Goal: Task Accomplishment & Management: Use online tool/utility

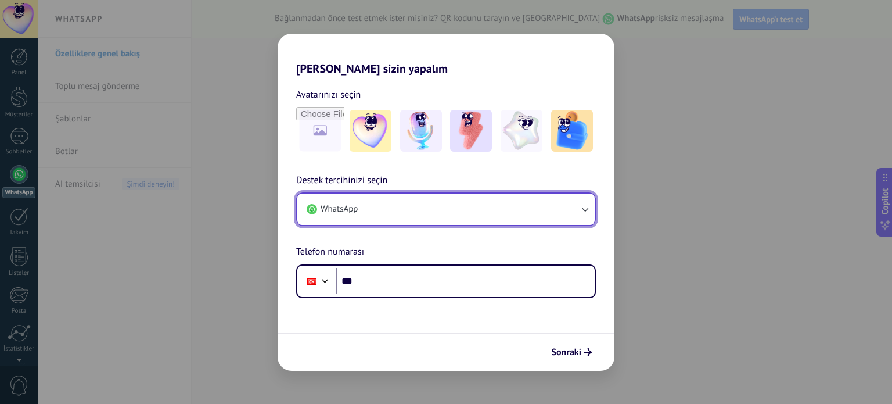
click at [412, 206] on button "WhatsApp" at bounding box center [445, 208] width 297 height 31
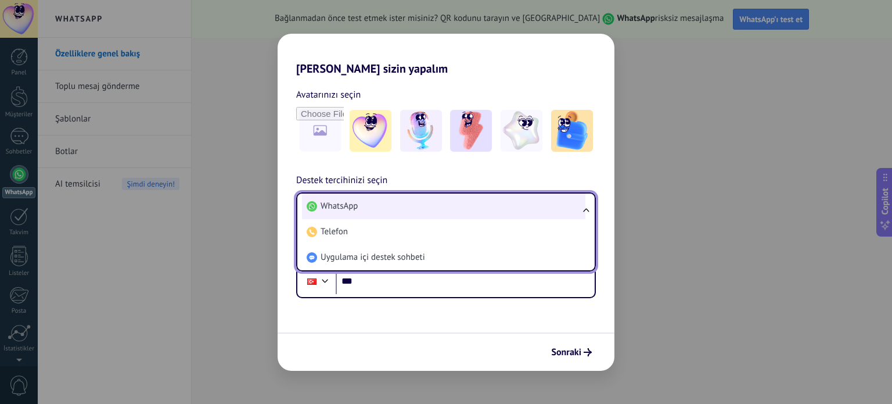
click at [428, 208] on li "WhatsApp" at bounding box center [444, 206] width 284 height 26
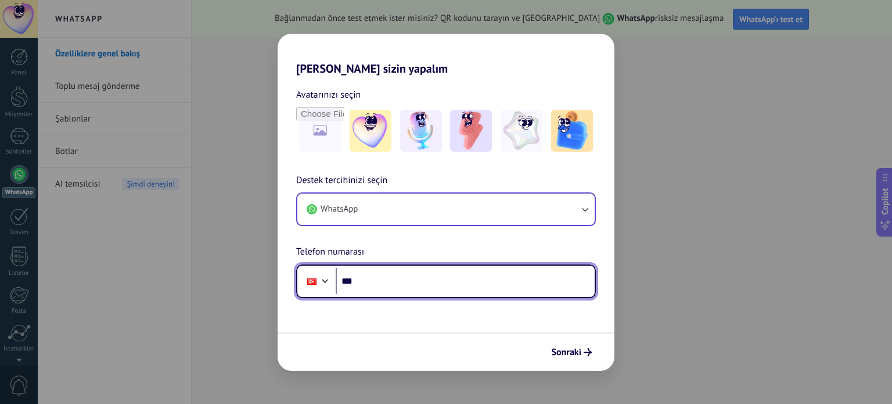
click at [404, 278] on input "***" at bounding box center [465, 281] width 259 height 27
type input "**********"
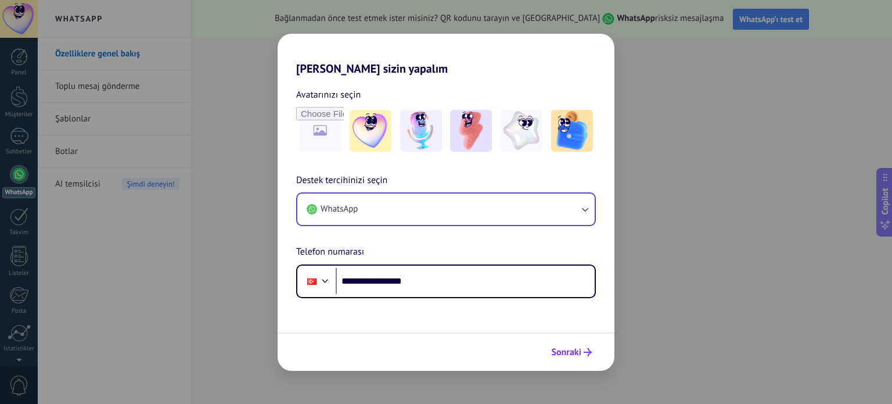
click at [568, 353] on span "Sonraki" at bounding box center [566, 352] width 30 height 8
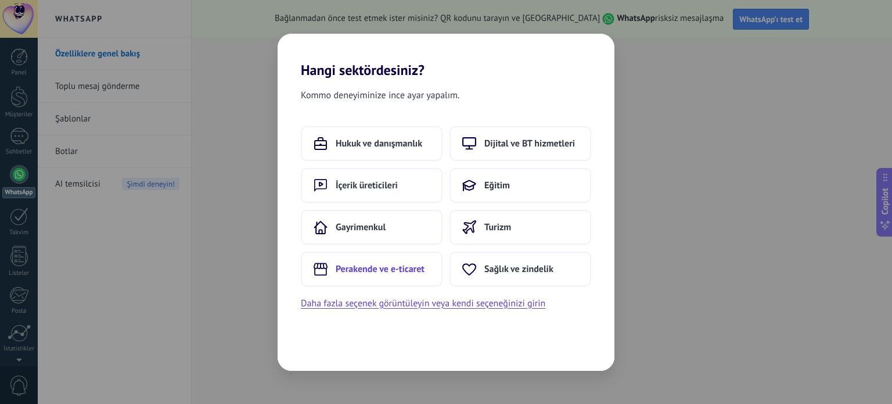
click at [390, 263] on span "Perakende ve e-ticaret" at bounding box center [380, 269] width 89 height 12
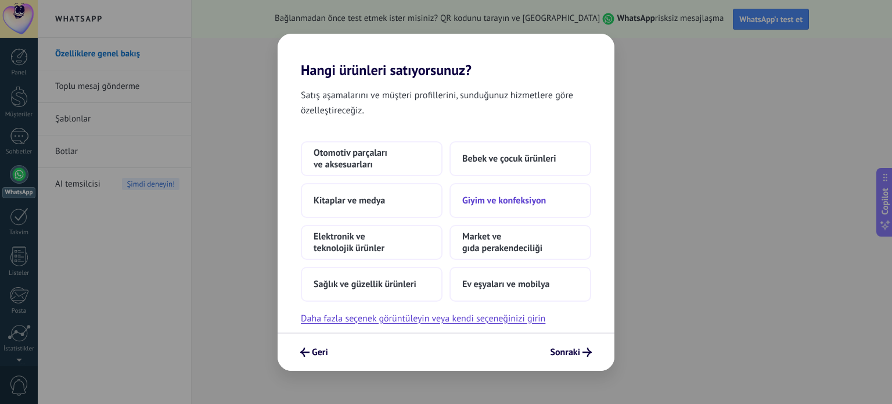
click at [479, 205] on span "Giyim ve konfeksiyon" at bounding box center [504, 201] width 84 height 12
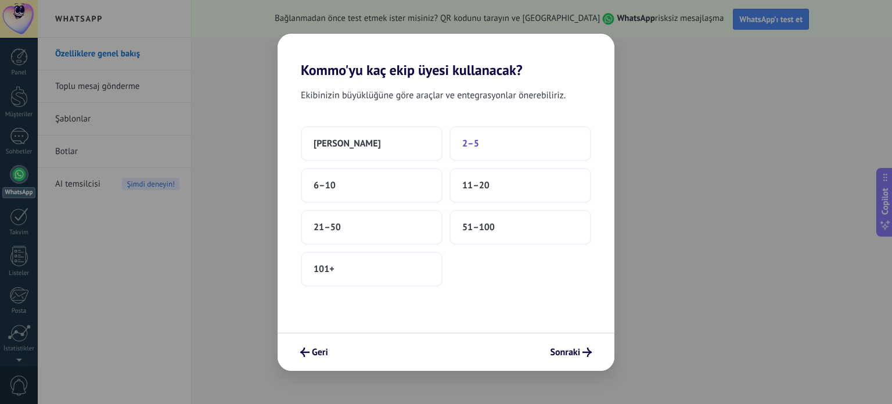
click at [482, 146] on button "2–5" at bounding box center [521, 143] width 142 height 35
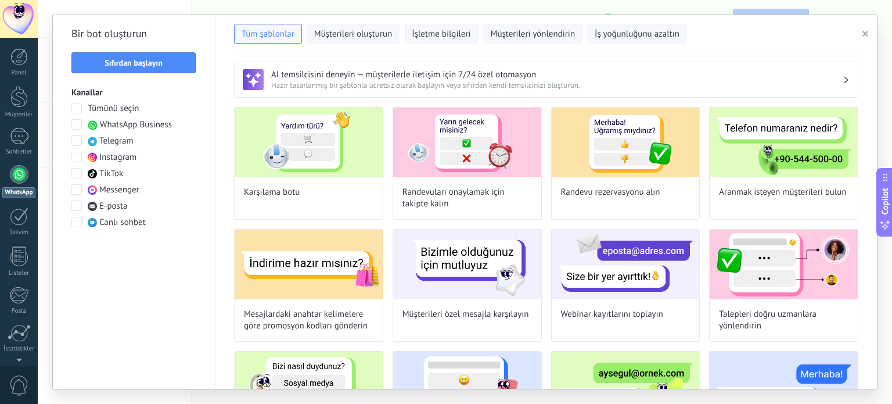
click at [78, 159] on span at bounding box center [76, 157] width 10 height 10
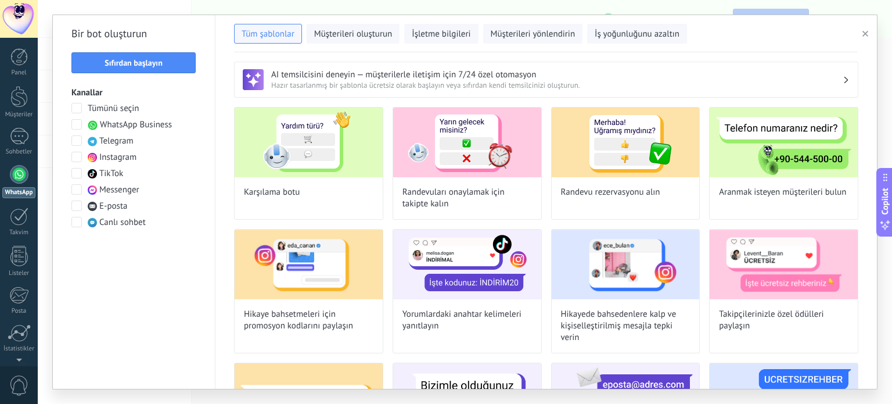
click at [113, 160] on span "Instagram" at bounding box center [117, 158] width 37 height 12
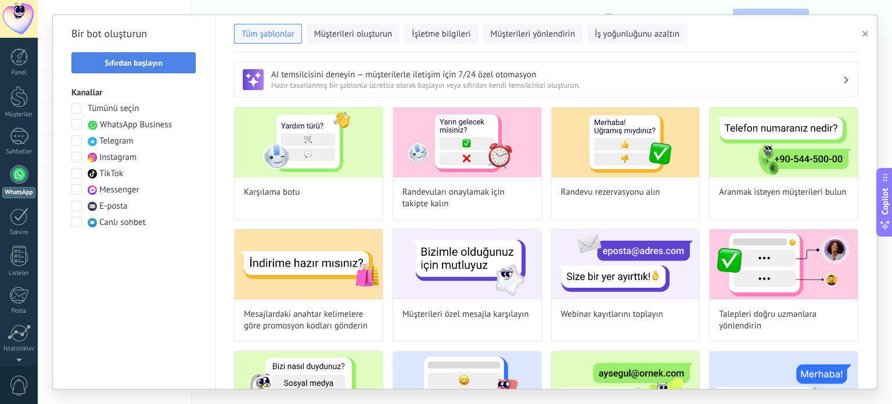
click at [135, 65] on span "Sıfırdan başlayın" at bounding box center [134, 63] width 58 height 8
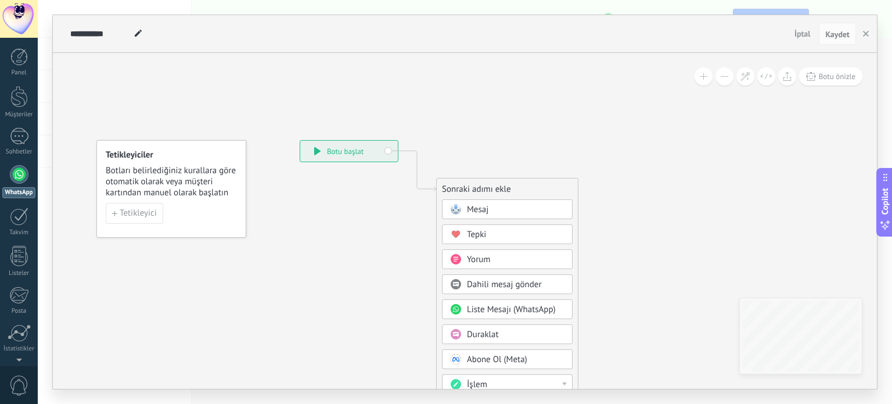
click at [15, 175] on div at bounding box center [19, 174] width 19 height 19
click at [14, 174] on div at bounding box center [19, 174] width 19 height 19
click at [867, 34] on use "button" at bounding box center [866, 34] width 6 height 6
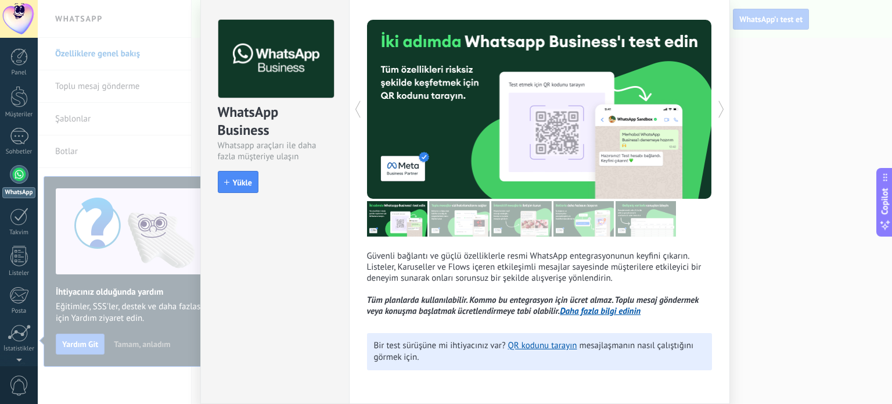
scroll to position [45, 0]
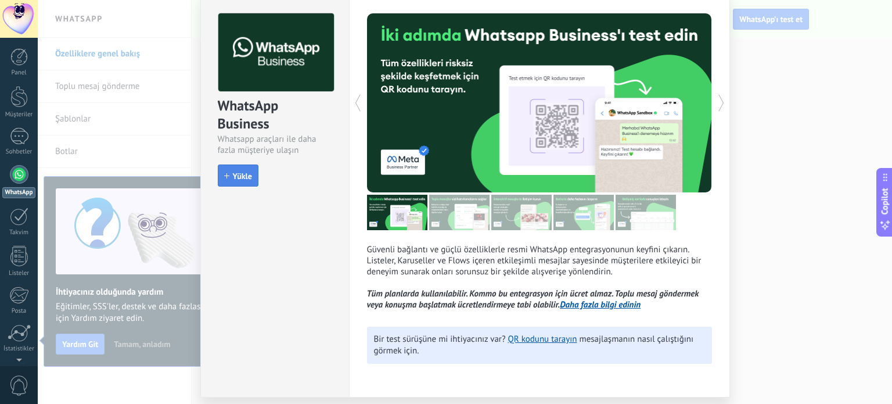
click at [236, 175] on span "Yükle" at bounding box center [242, 176] width 19 height 8
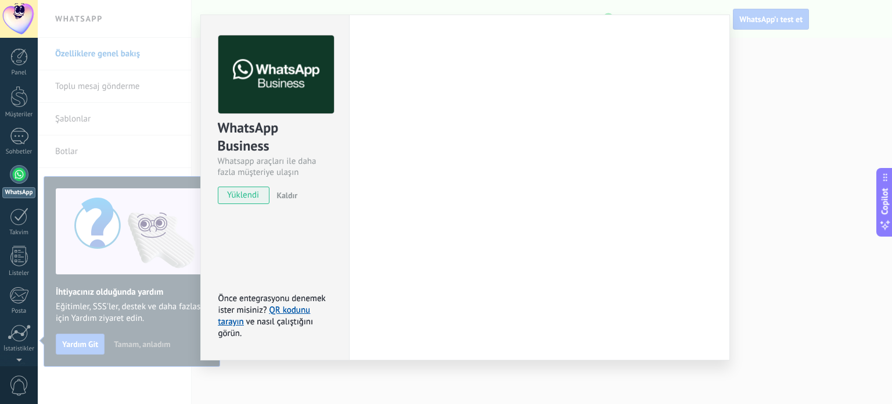
scroll to position [23, 0]
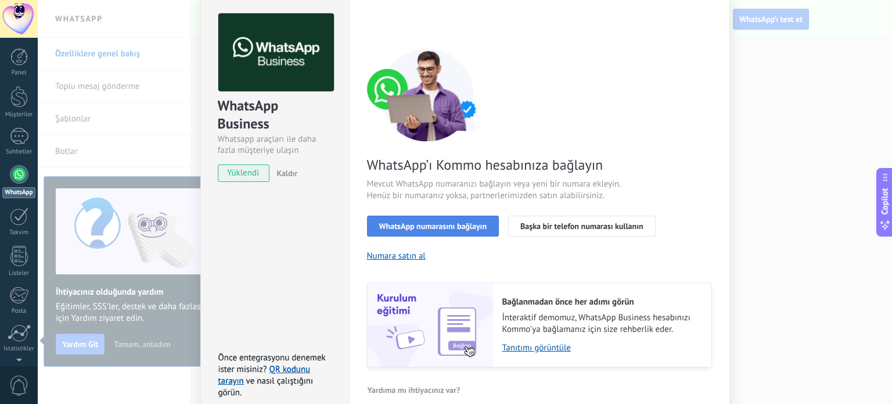
click at [450, 225] on span "WhatsApp numarasını bağlayın" at bounding box center [433, 226] width 108 height 8
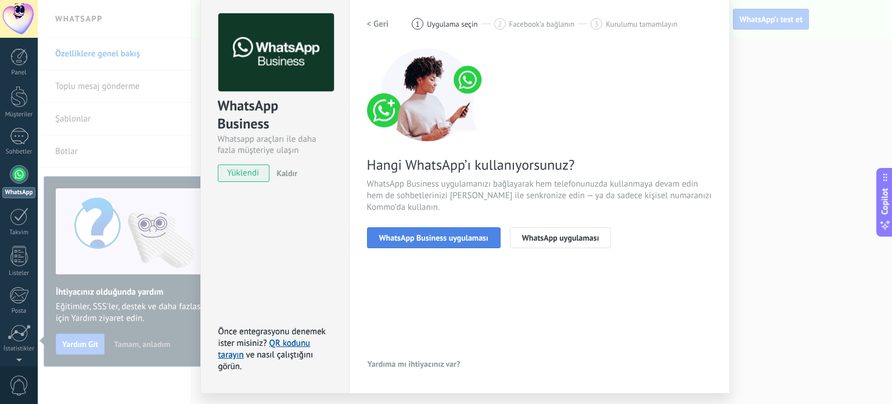
click at [450, 236] on span "WhatsApp Business uygulaması" at bounding box center [433, 238] width 109 height 8
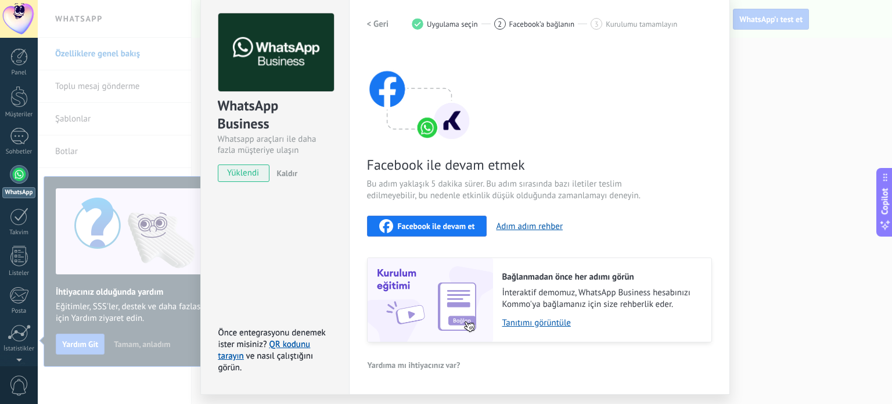
click at [444, 222] on span "Facebook ile devam et" at bounding box center [436, 226] width 77 height 8
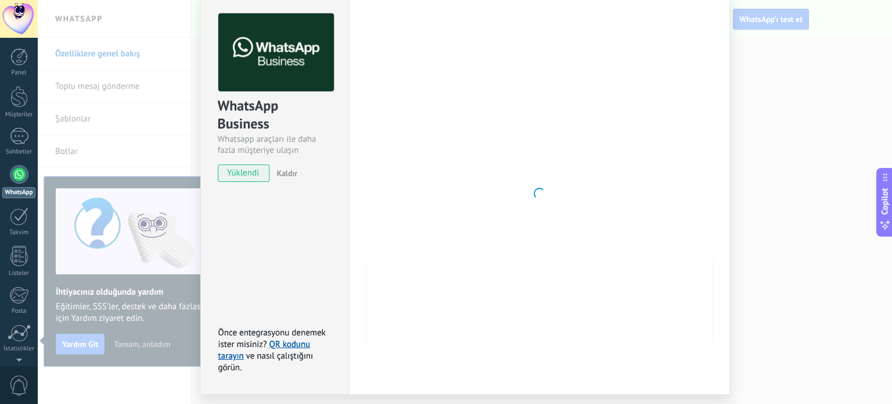
click at [241, 171] on span "yüklendi" at bounding box center [243, 172] width 51 height 17
click at [288, 342] on link "QR kodunu tarayın" at bounding box center [264, 350] width 92 height 23
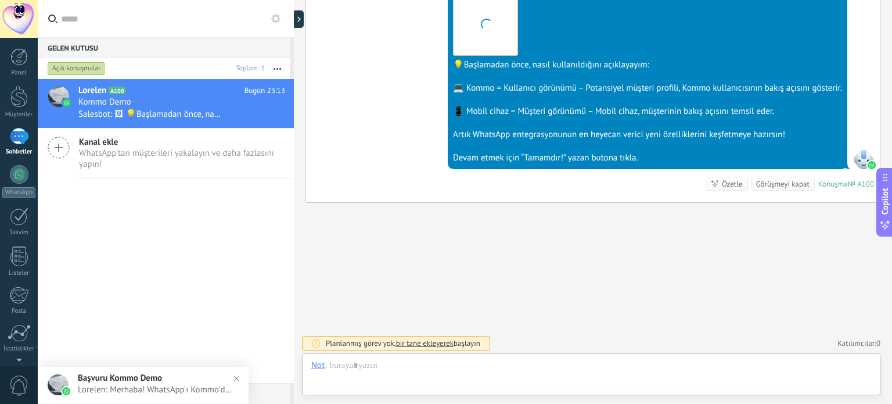
scroll to position [17, 0]
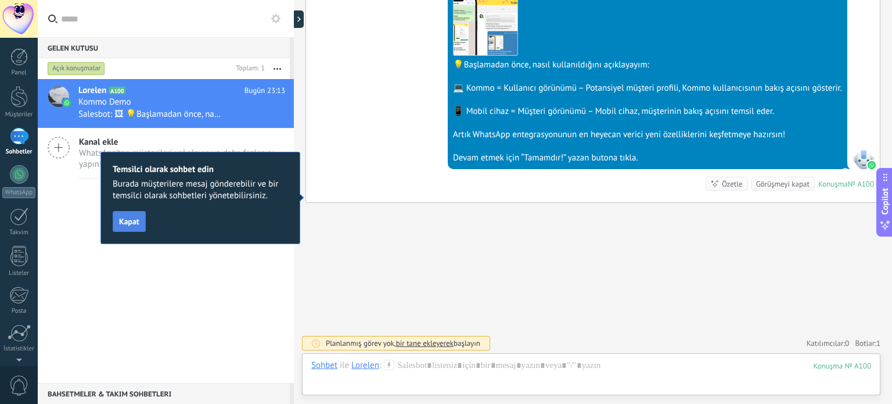
click at [134, 229] on button "Kapat" at bounding box center [129, 221] width 33 height 21
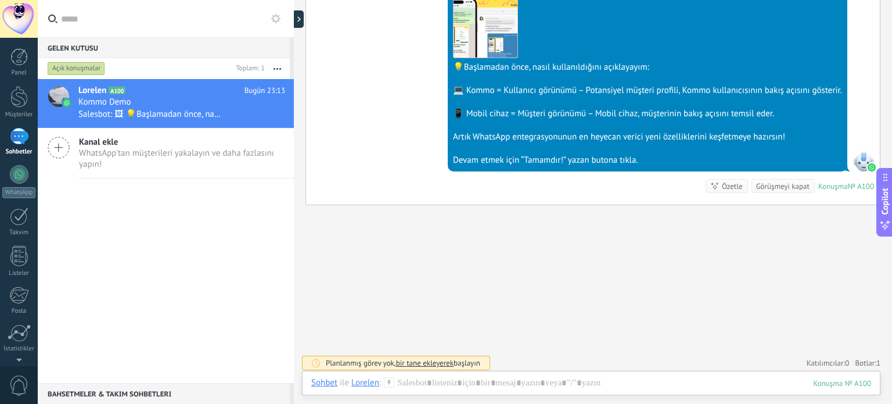
scroll to position [376, 0]
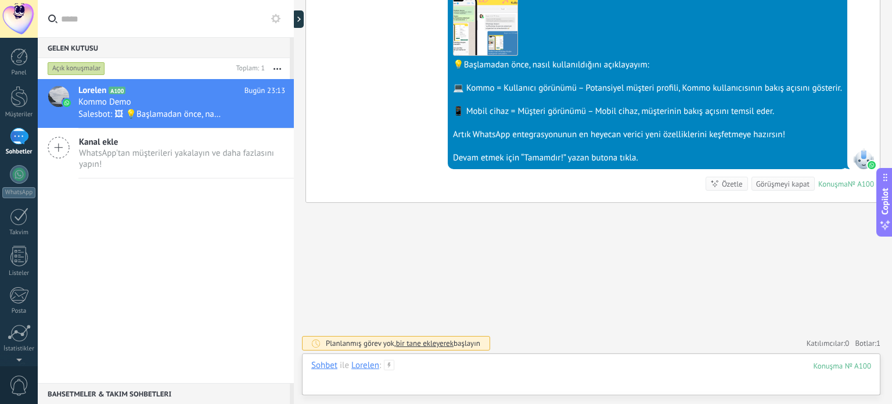
click at [576, 375] on div at bounding box center [591, 377] width 560 height 35
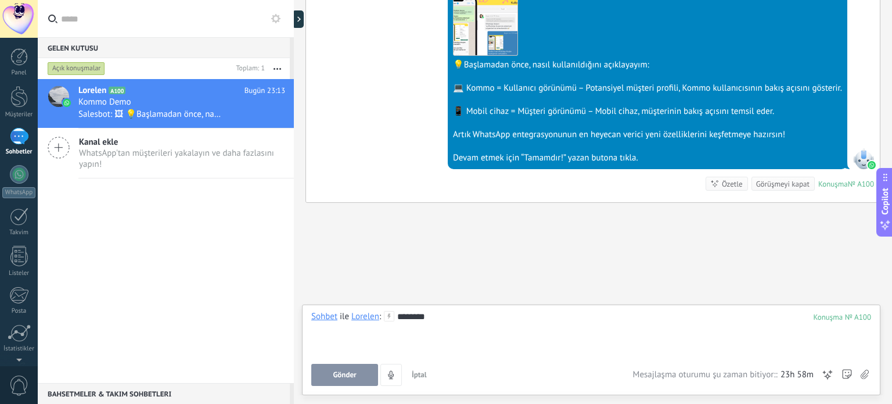
click at [346, 370] on button "Gönder" at bounding box center [344, 375] width 67 height 22
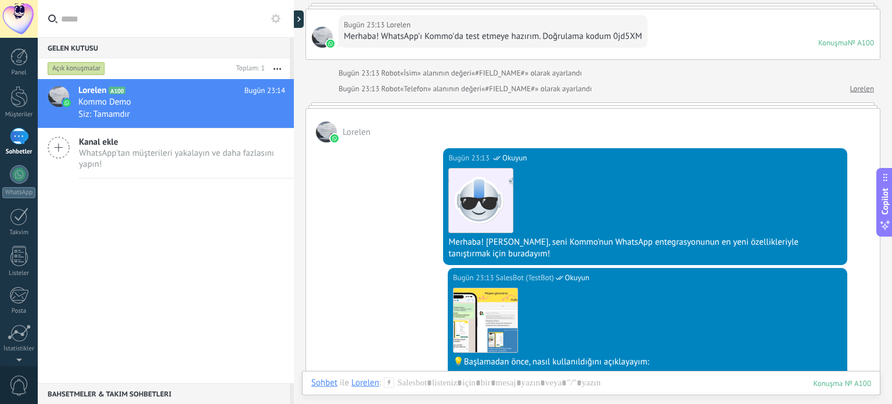
scroll to position [84, 0]
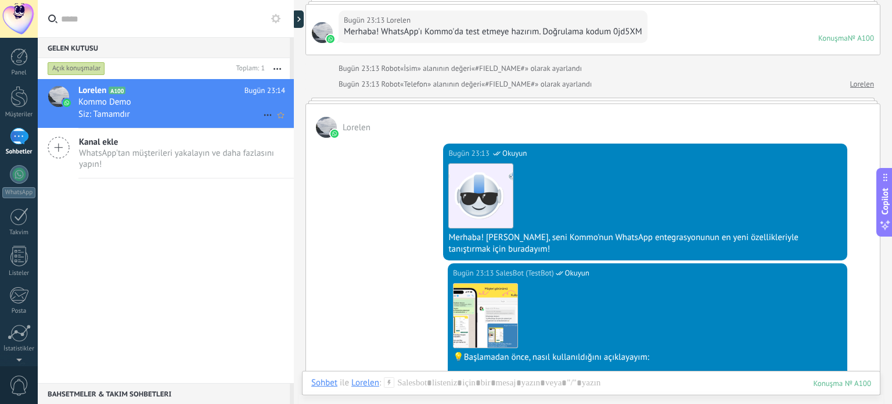
click at [189, 113] on div "Siz: Tamamdır" at bounding box center [181, 114] width 207 height 12
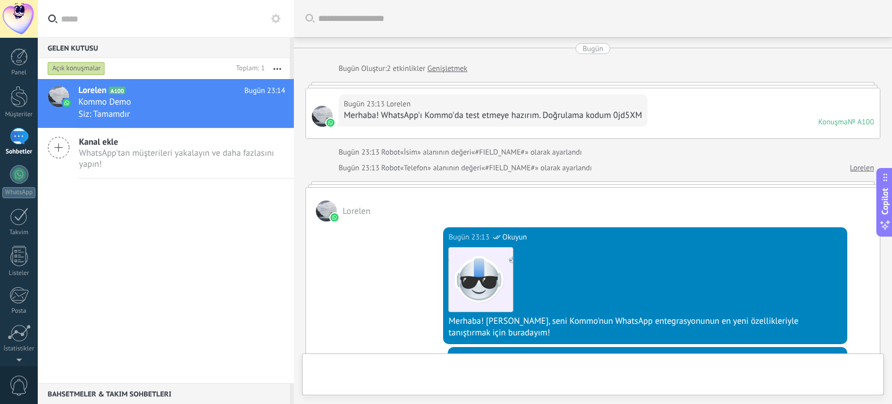
scroll to position [420, 0]
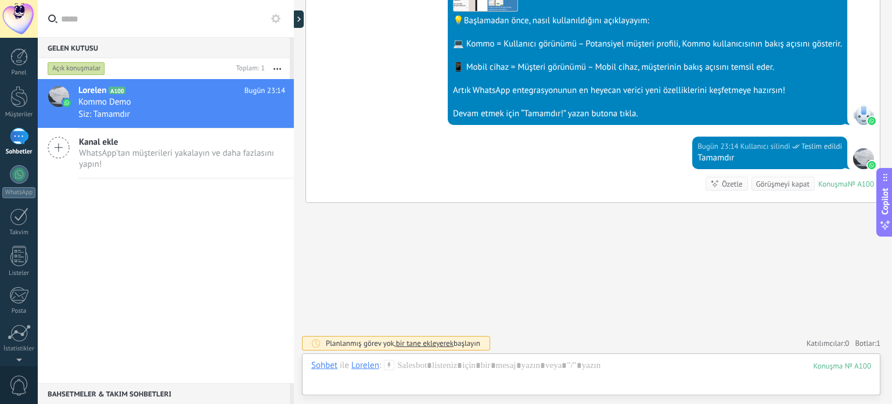
click at [832, 185] on div "Konuşma" at bounding box center [834, 184] width 30 height 10
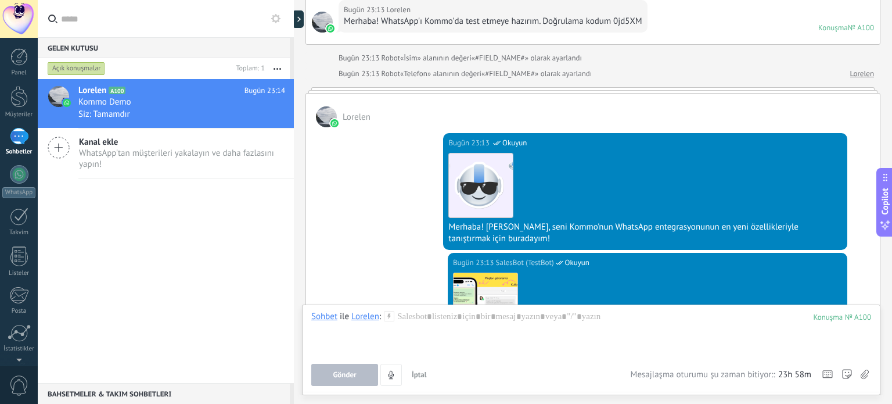
scroll to position [0, 0]
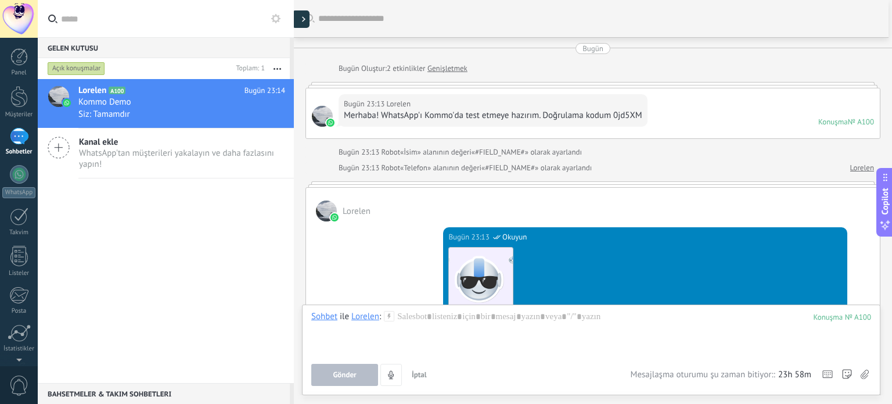
click at [299, 18] on div at bounding box center [300, 18] width 17 height 17
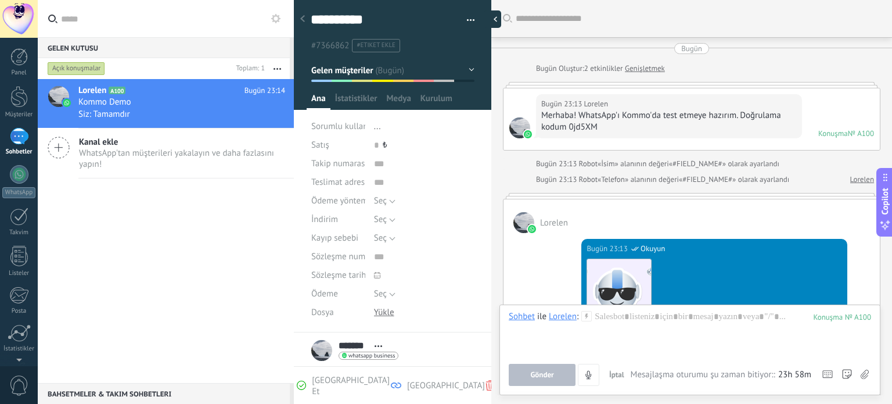
scroll to position [11, 0]
click at [304, 19] on icon at bounding box center [302, 18] width 5 height 7
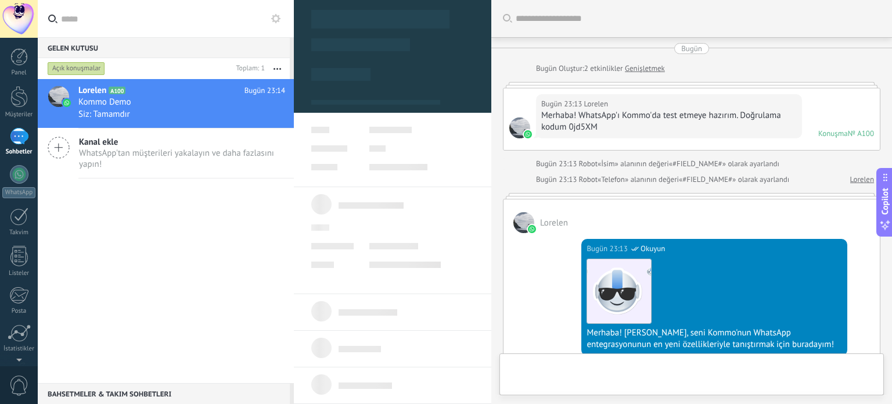
scroll to position [467, 0]
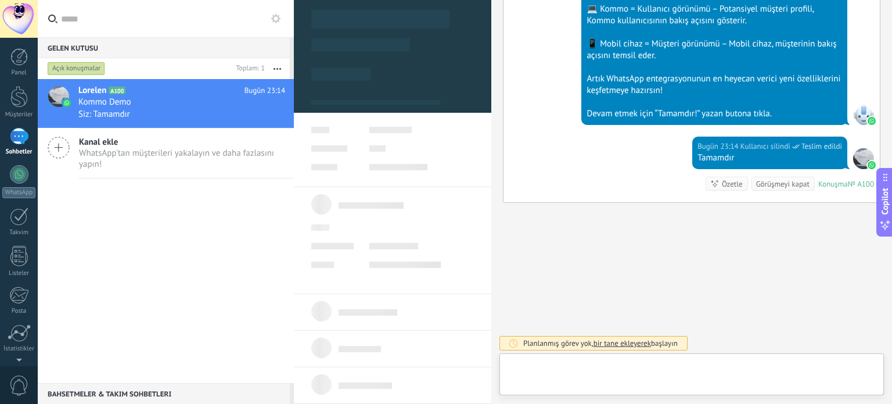
type textarea "**********"
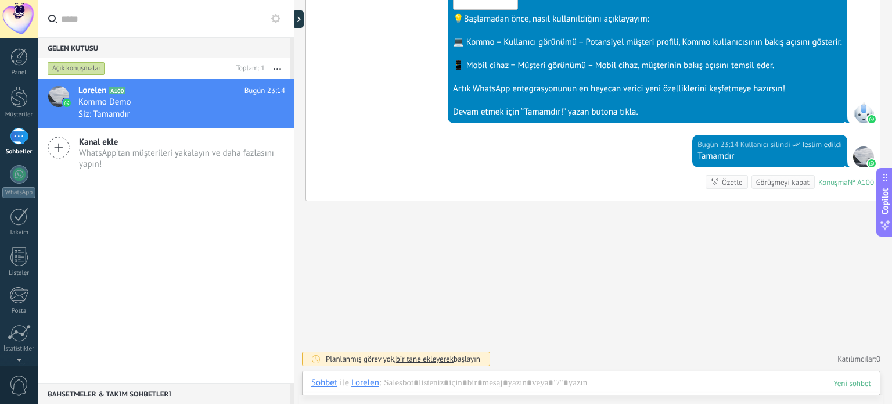
scroll to position [420, 0]
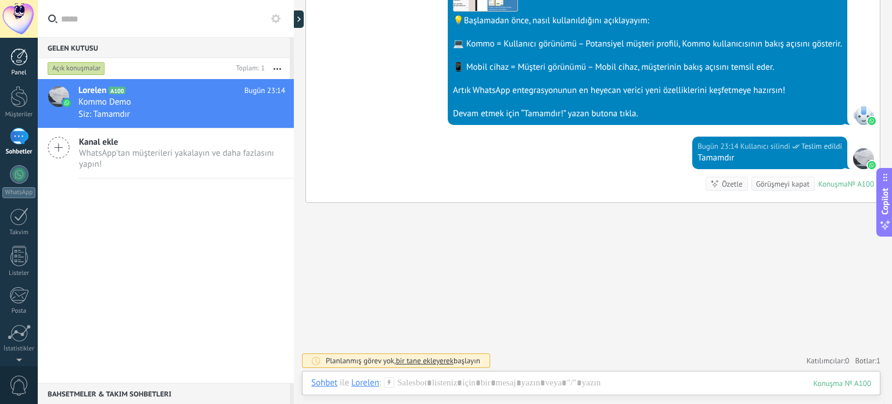
click at [14, 67] on link "Panel" at bounding box center [19, 62] width 38 height 28
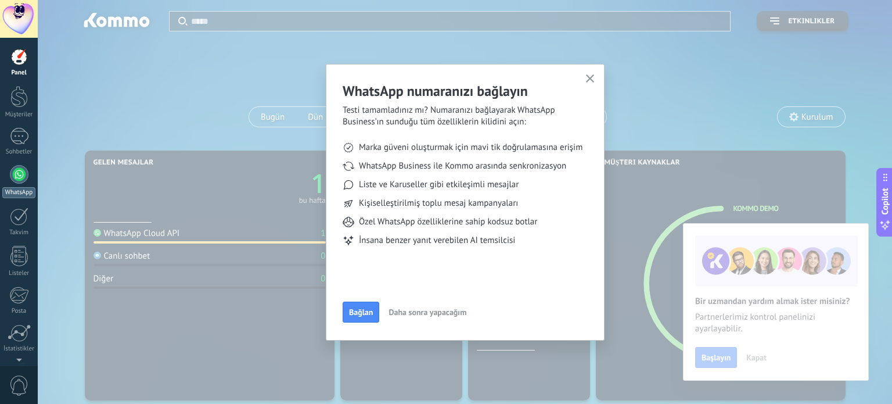
click at [20, 176] on div at bounding box center [19, 174] width 19 height 19
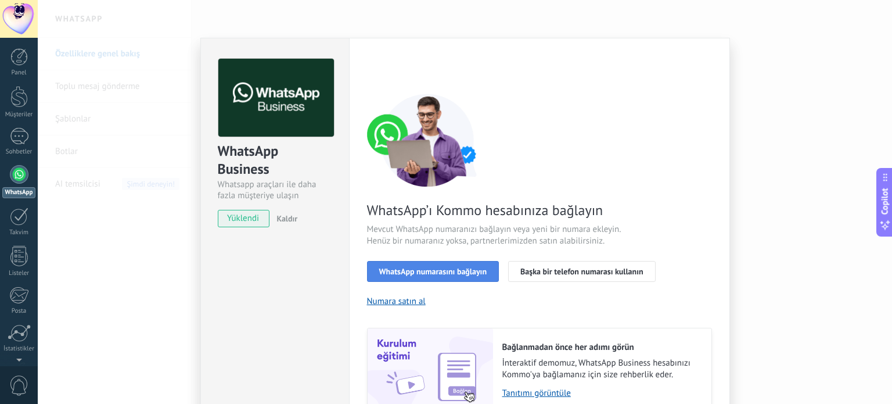
click at [441, 271] on span "WhatsApp numarasını bağlayın" at bounding box center [433, 271] width 108 height 8
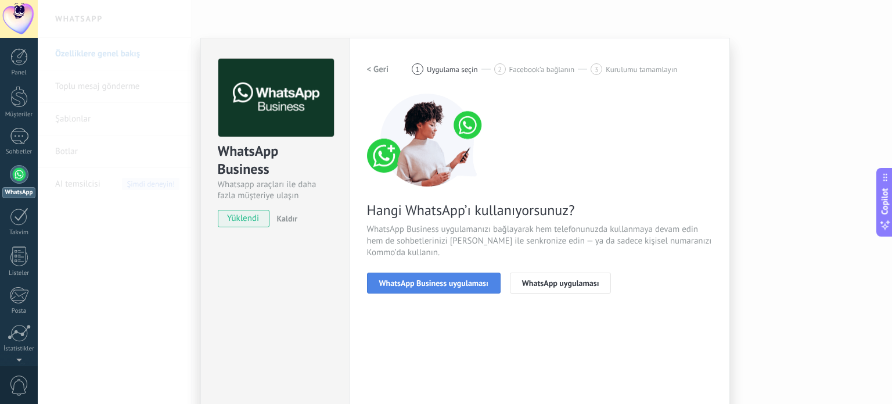
click at [459, 285] on span "WhatsApp Business uygulaması" at bounding box center [433, 283] width 109 height 8
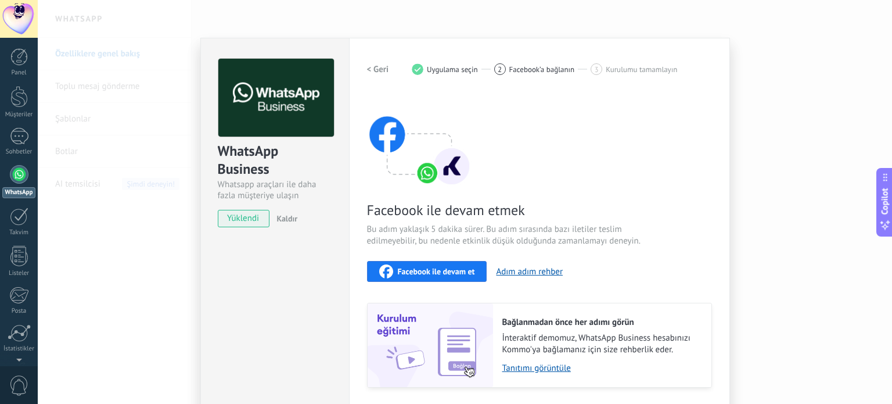
click at [420, 271] on span "Facebook ile devam et" at bounding box center [436, 271] width 77 height 8
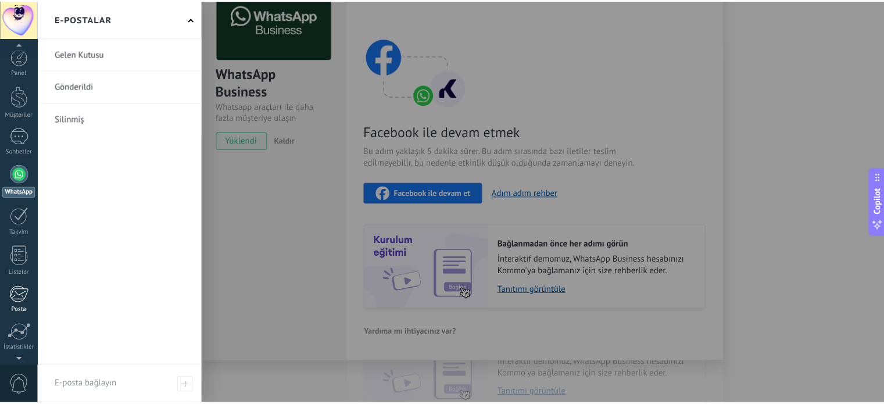
scroll to position [79, 0]
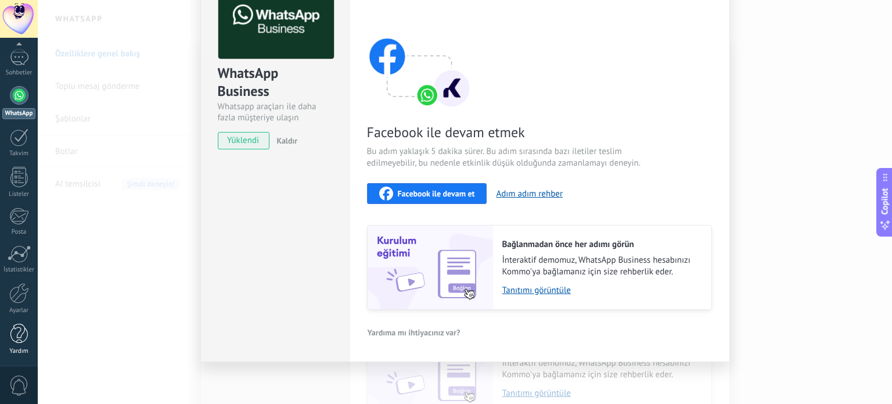
click at [16, 336] on div at bounding box center [18, 334] width 17 height 20
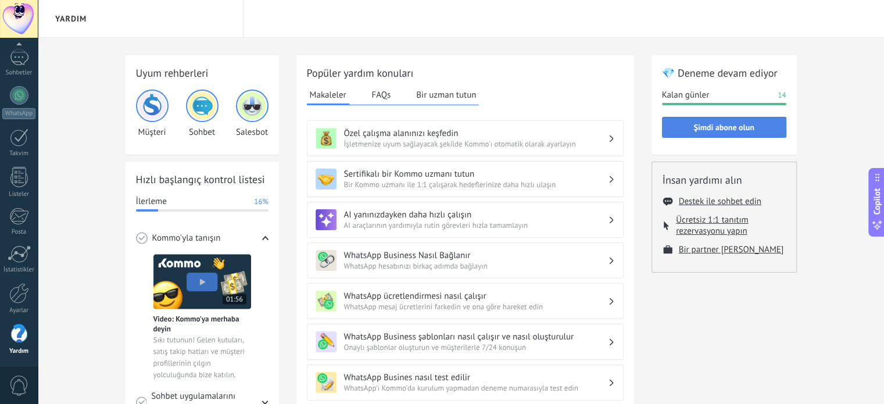
click at [697, 128] on span "Şimdi abone olun" at bounding box center [723, 127] width 60 height 8
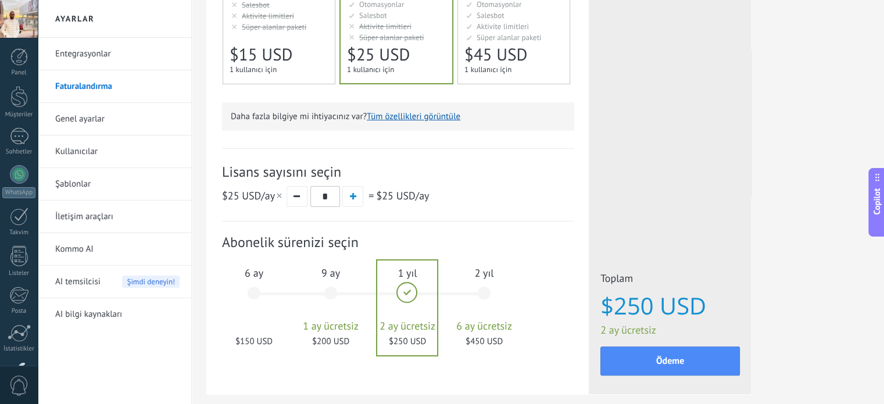
scroll to position [280, 0]
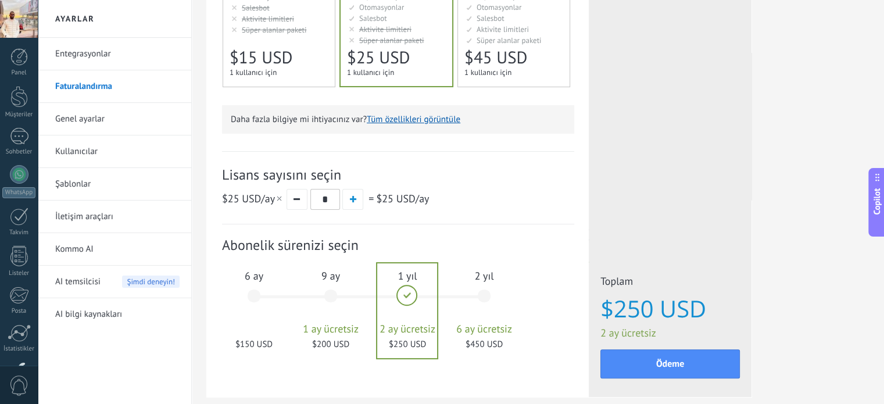
click at [98, 287] on span "AI temsilcisi" at bounding box center [77, 282] width 45 height 33
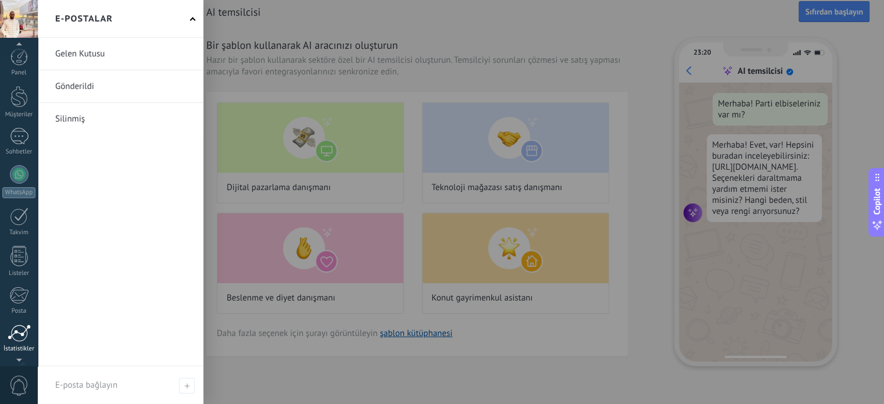
scroll to position [79, 0]
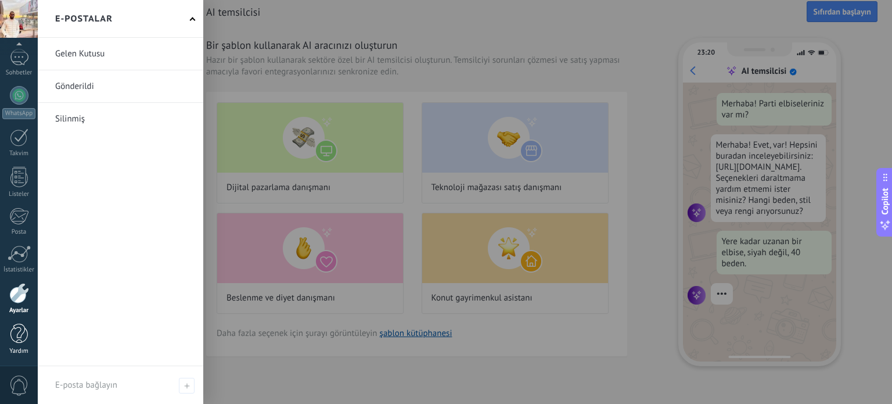
click at [24, 331] on div at bounding box center [18, 334] width 17 height 20
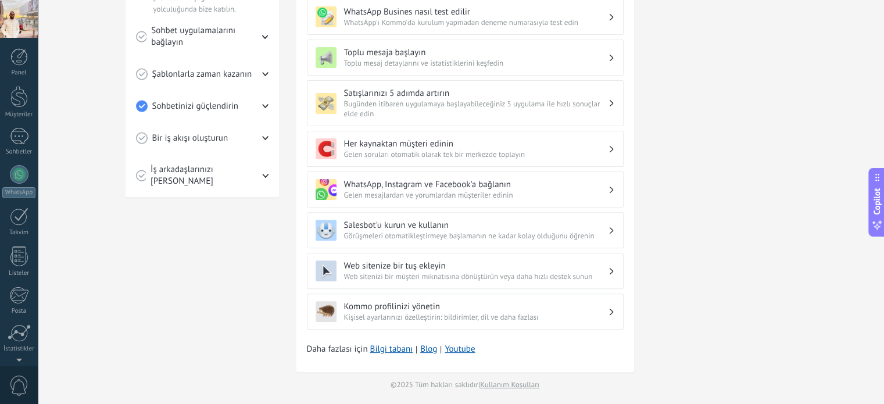
click at [20, 23] on div at bounding box center [19, 19] width 38 height 38
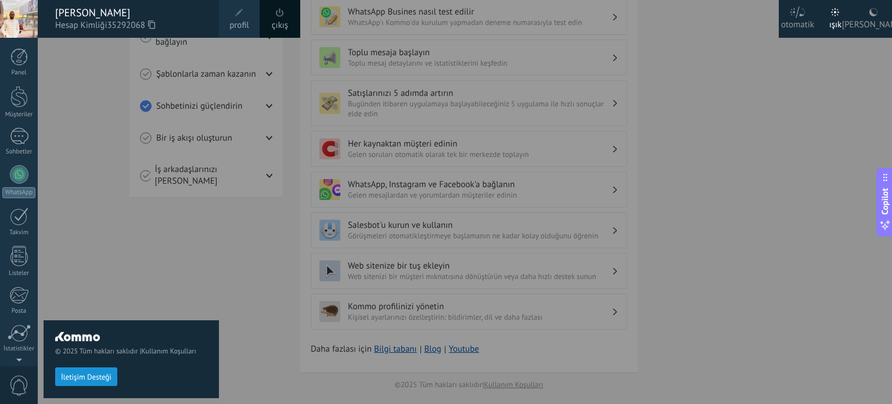
click at [52, 80] on div "© 2025 Tüm hakları saklıdır | Kullanım Koşulları İletişim Desteği" at bounding box center [131, 221] width 175 height 366
click at [17, 24] on div at bounding box center [19, 19] width 38 height 38
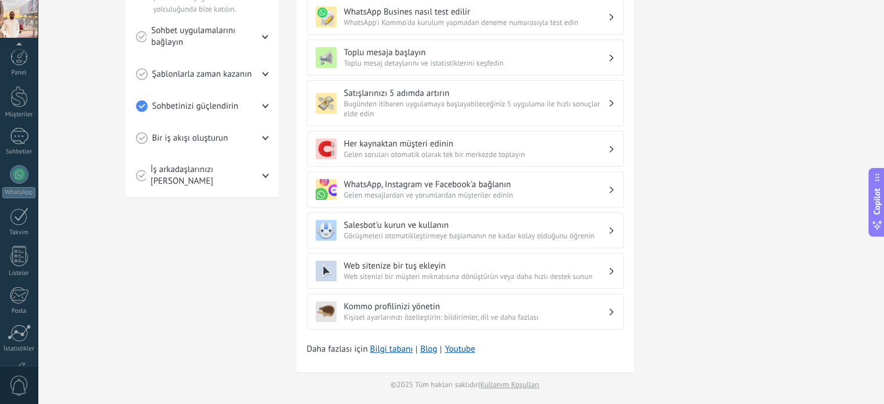
scroll to position [79, 0]
click at [438, 192] on span "Gelen mesajlardan ve yorumlardan müşteriler edinin" at bounding box center [476, 195] width 264 height 10
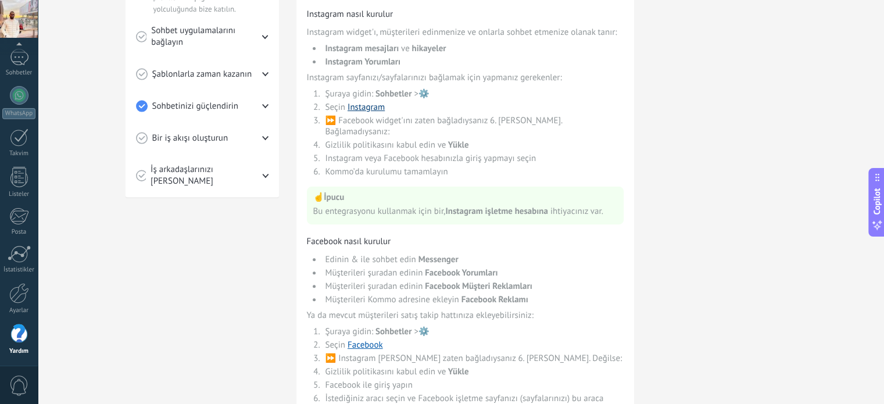
click at [367, 109] on link "Instagram" at bounding box center [365, 107] width 37 height 11
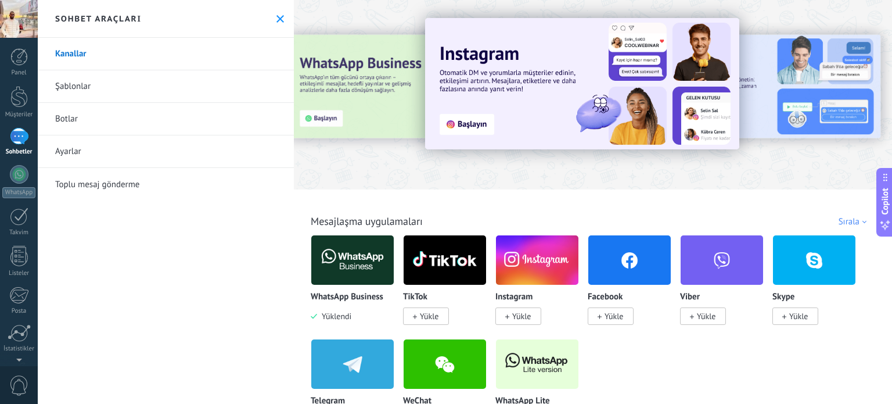
click at [515, 314] on span "Yükle" at bounding box center [521, 316] width 19 height 10
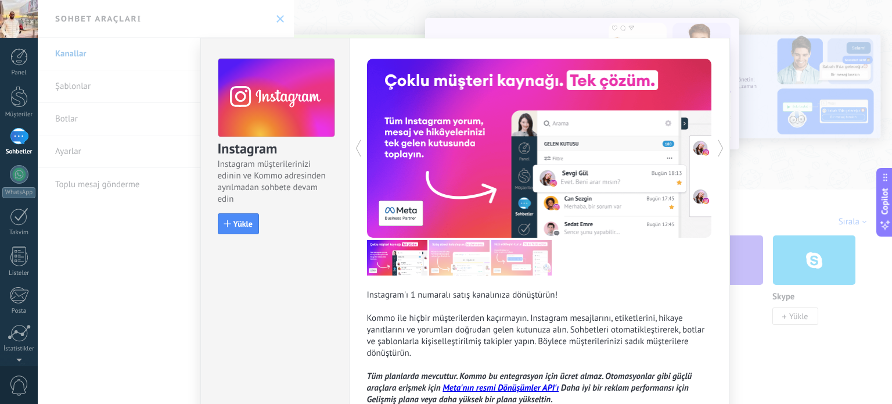
scroll to position [60, 0]
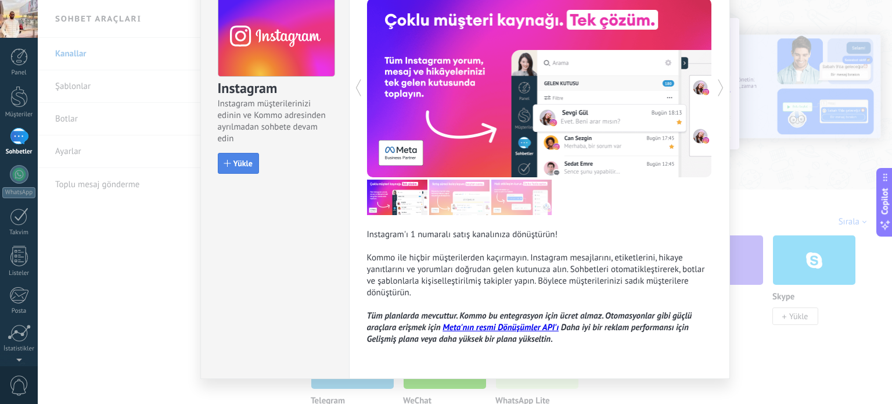
click at [237, 163] on span "Yükle" at bounding box center [243, 163] width 19 height 8
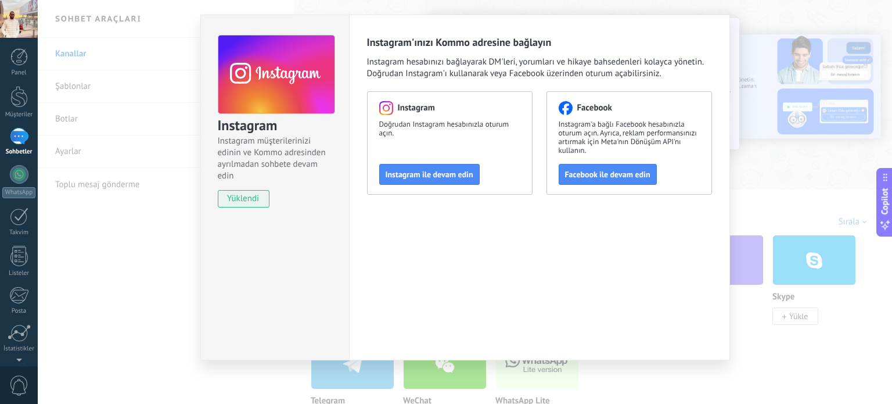
scroll to position [23, 0]
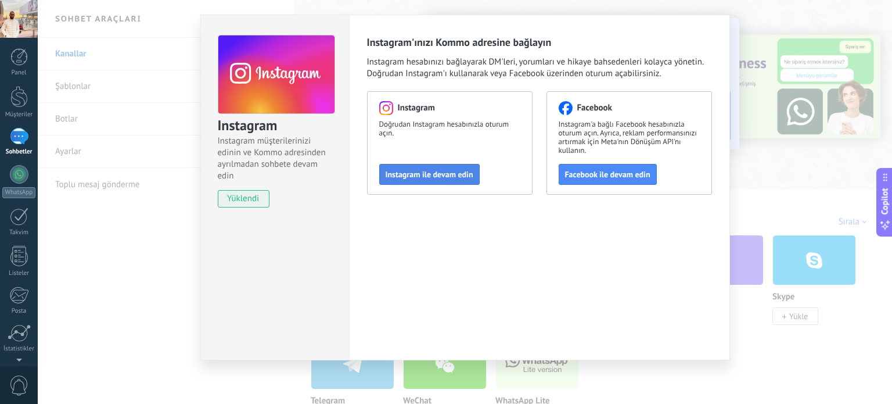
click at [442, 175] on span "Instagram ile devam edin" at bounding box center [430, 174] width 88 height 8
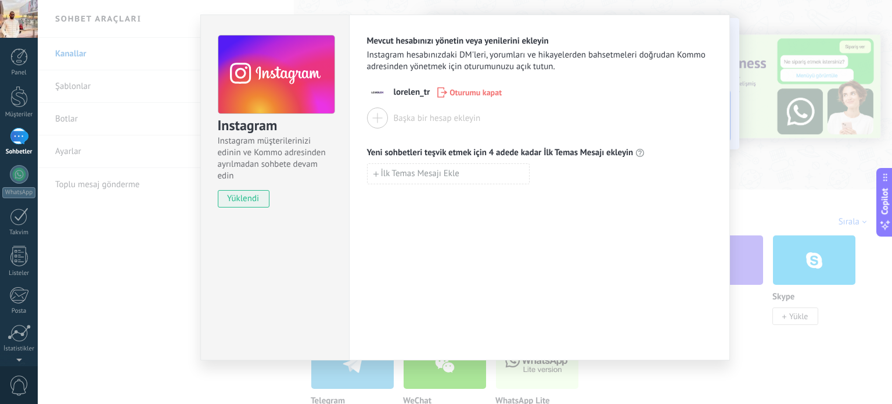
click at [741, 125] on div "Instagram Instagram müşterilerinizi edinin ve Kommo adresinden ayrılmadan sohbe…" at bounding box center [465, 202] width 855 height 404
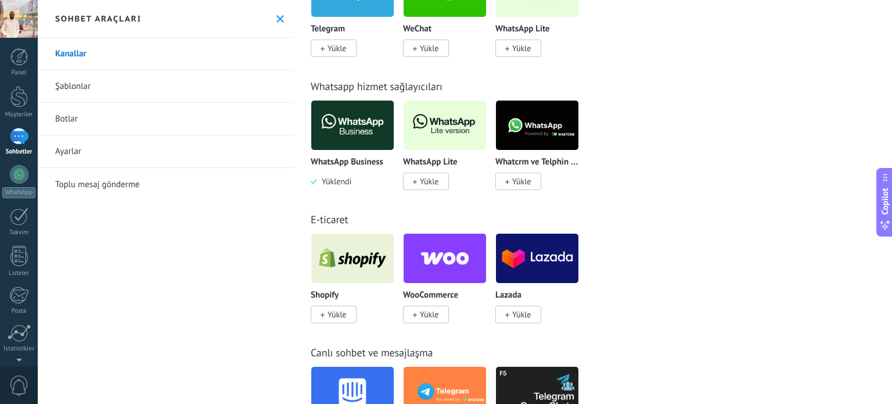
scroll to position [373, 0]
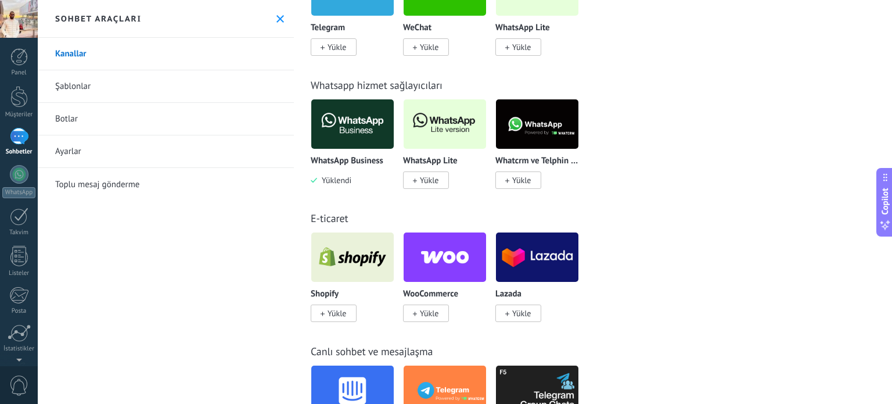
click at [336, 314] on span "Yükle" at bounding box center [337, 313] width 19 height 10
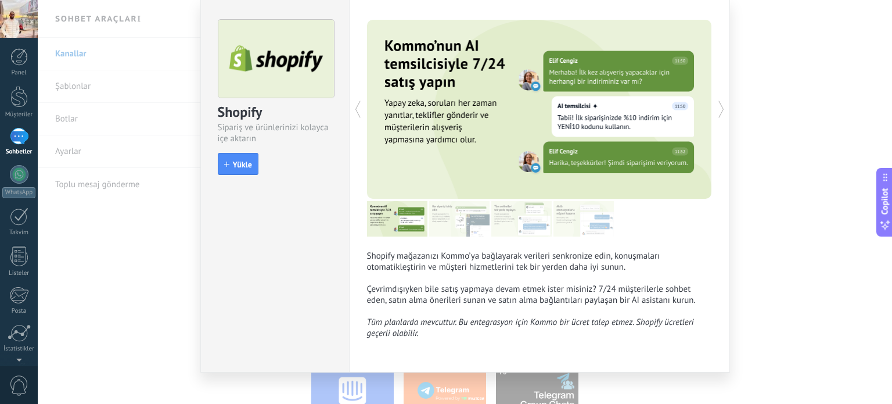
scroll to position [51, 0]
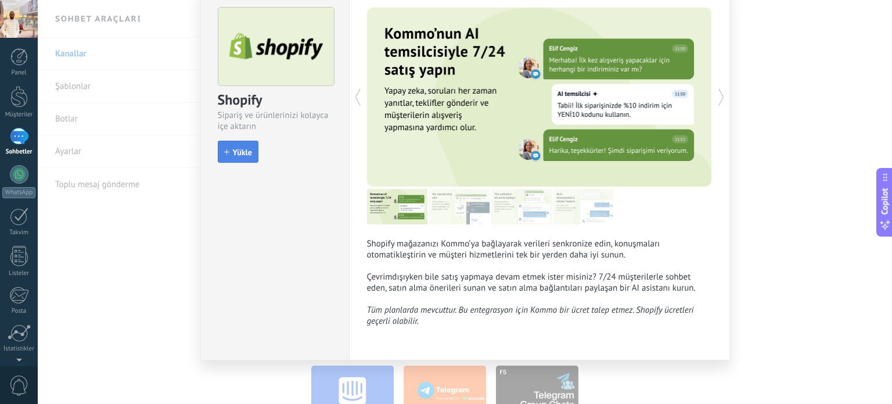
click at [242, 155] on span "Yükle" at bounding box center [242, 152] width 19 height 8
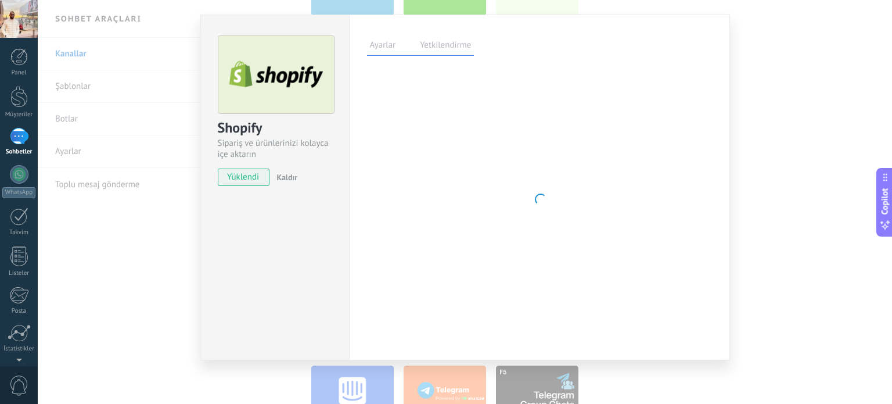
scroll to position [23, 0]
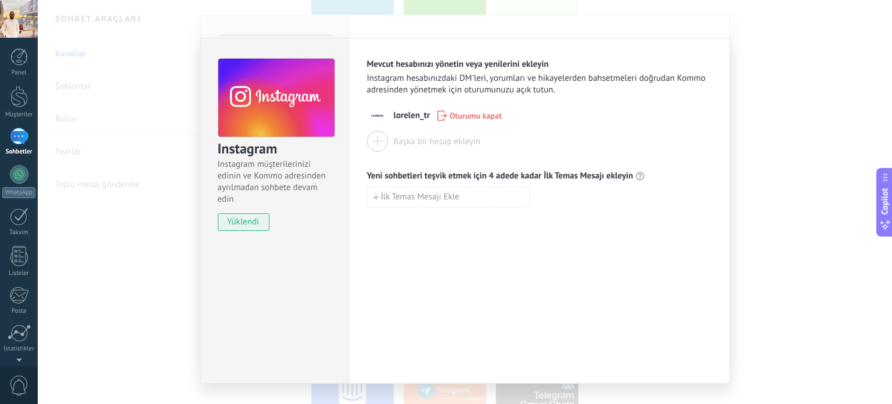
click at [438, 136] on div "Başka bir hesap ekleyin" at bounding box center [437, 141] width 87 height 11
click at [753, 44] on div "Instagram Instagram müşterilerinizi edinin ve Kommo adresinden ayrılmadan sohbe…" at bounding box center [465, 202] width 855 height 404
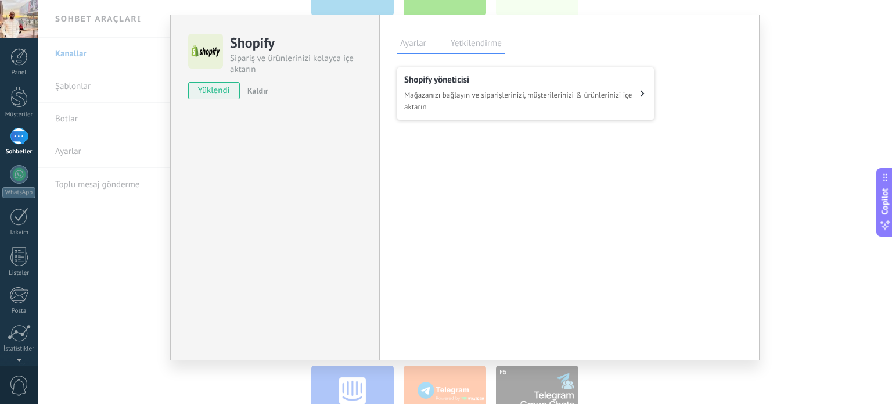
click at [525, 102] on span "Mağazanızı bağlayın ve siparişlerinizi, müşterilerinizi & ürünlerinizi içe akta…" at bounding box center [522, 100] width 236 height 23
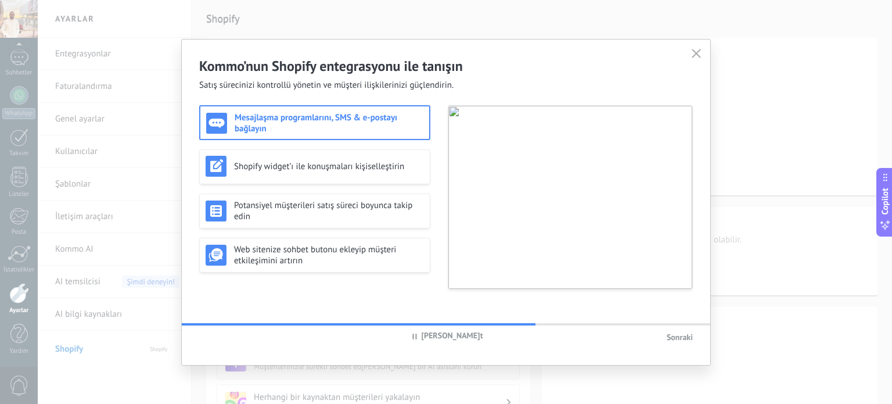
click at [671, 334] on span "Sonraki" at bounding box center [680, 337] width 26 height 10
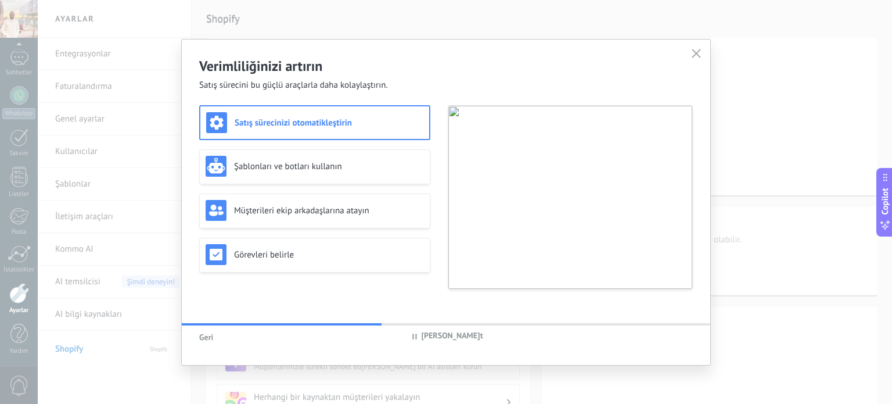
click at [698, 58] on icon at bounding box center [696, 53] width 9 height 9
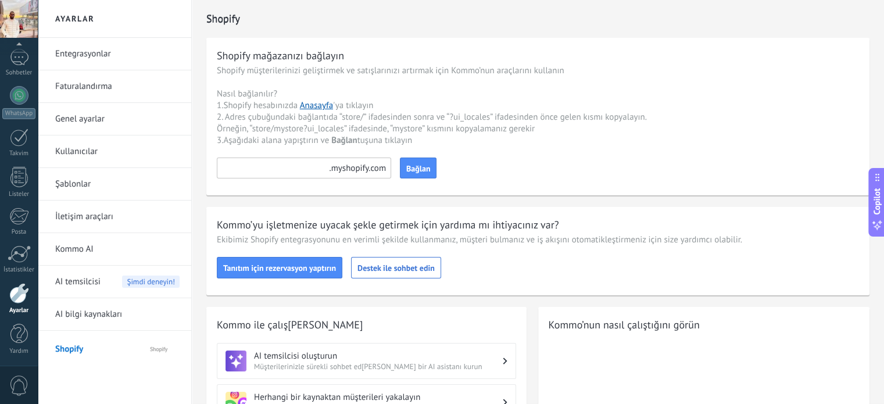
click at [362, 167] on div at bounding box center [304, 167] width 174 height 21
click at [382, 167] on div at bounding box center [304, 167] width 174 height 21
click at [370, 166] on div at bounding box center [304, 167] width 174 height 21
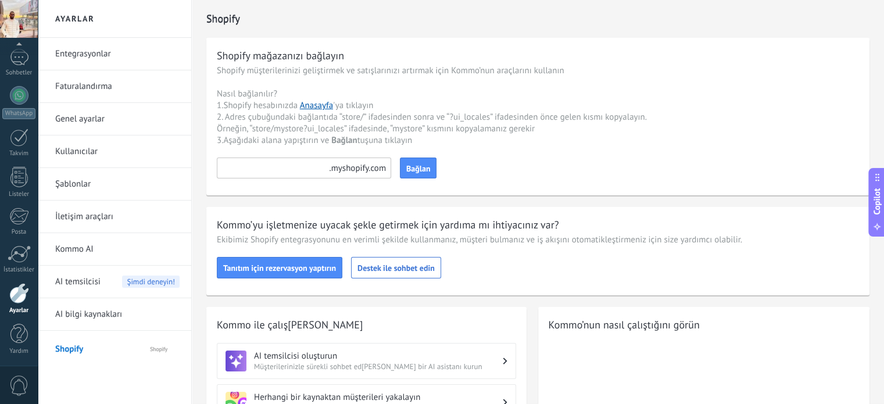
click at [321, 164] on input at bounding box center [304, 167] width 174 height 21
type input "*"
type input "*******"
click at [421, 169] on span "Bağlan" at bounding box center [418, 168] width 24 height 8
click at [408, 164] on span "Bağlan" at bounding box center [418, 168] width 24 height 8
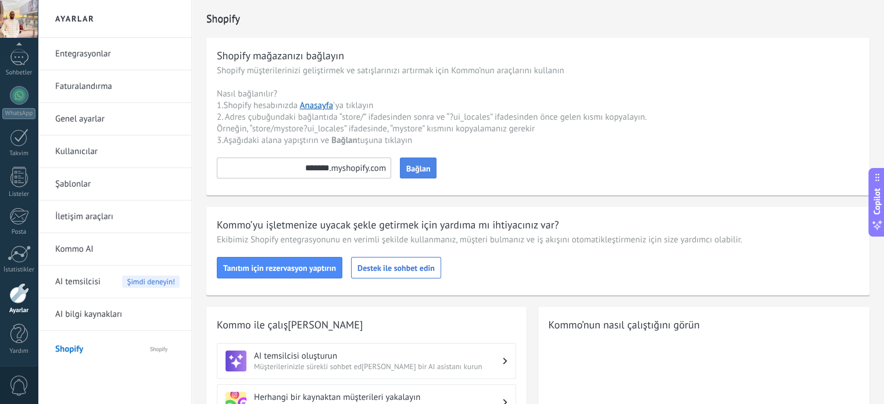
click at [324, 167] on input "*******" at bounding box center [304, 167] width 174 height 21
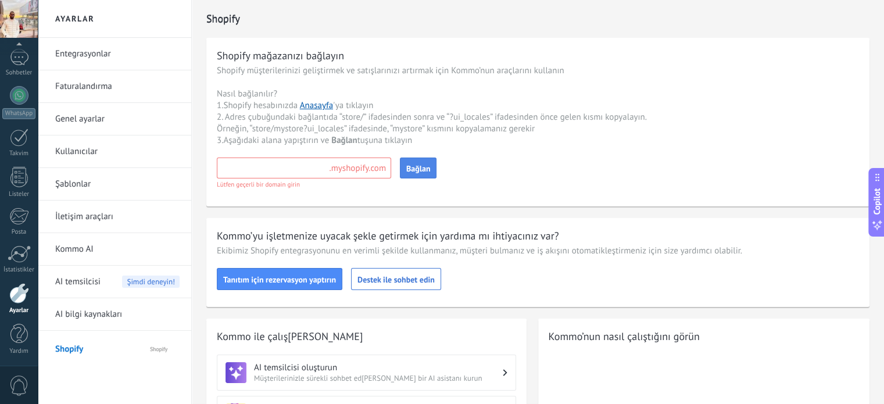
paste input "**********"
click at [298, 167] on input "**********" at bounding box center [304, 167] width 174 height 21
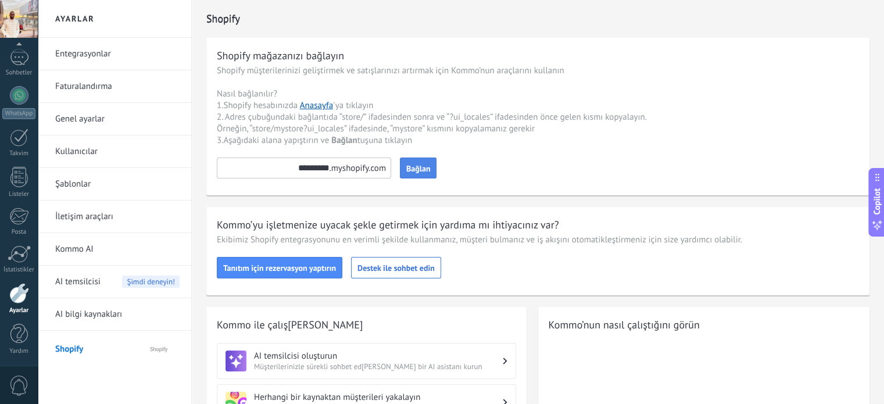
type input "*********"
click at [421, 170] on span "Bağlan" at bounding box center [418, 168] width 24 height 8
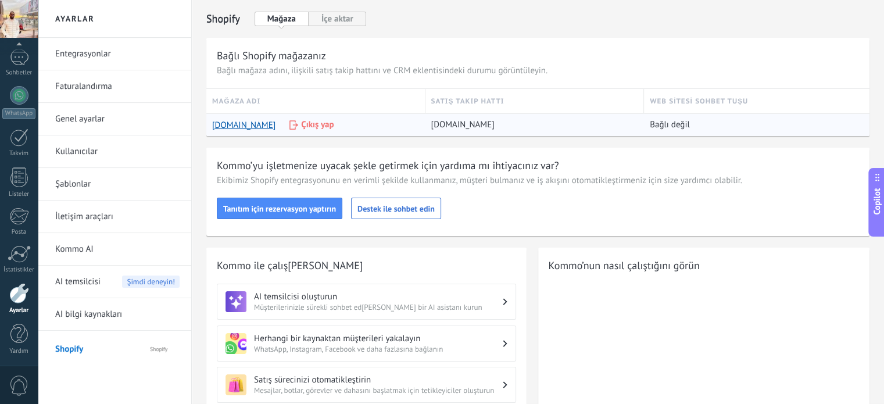
click at [705, 123] on div "Bağlı değil" at bounding box center [757, 125] width 214 height 22
click at [88, 151] on link "Kullanıcılar" at bounding box center [117, 151] width 124 height 33
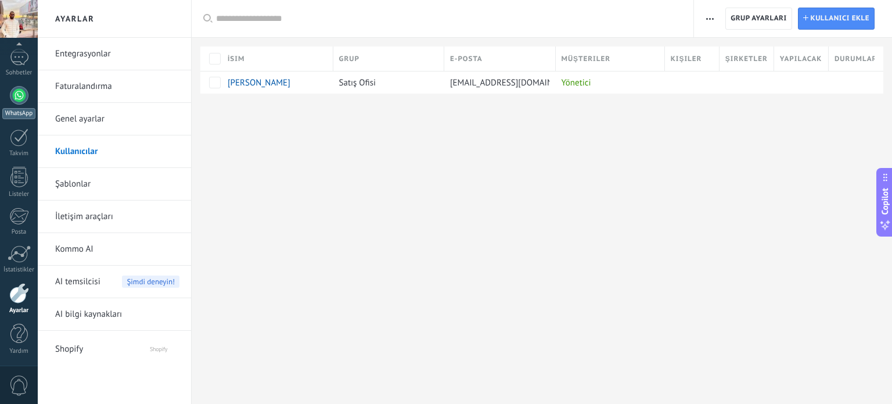
click at [20, 96] on div at bounding box center [19, 95] width 19 height 19
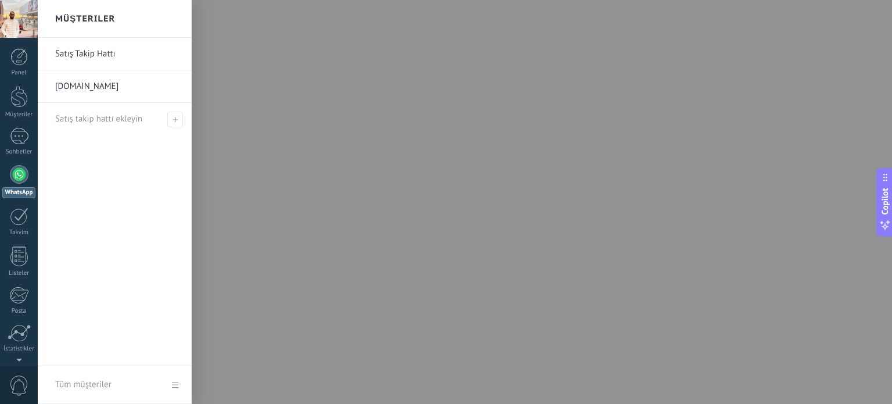
click at [88, 50] on link "Satış Takip Hattı" at bounding box center [117, 54] width 125 height 33
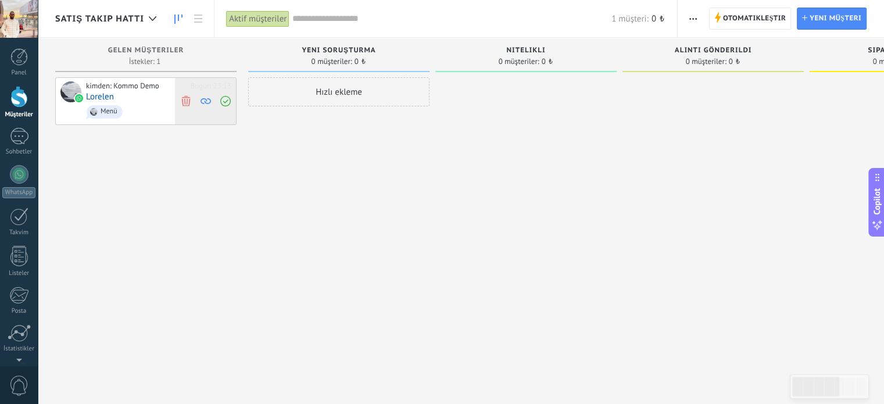
click at [184, 102] on icon at bounding box center [186, 100] width 10 height 10
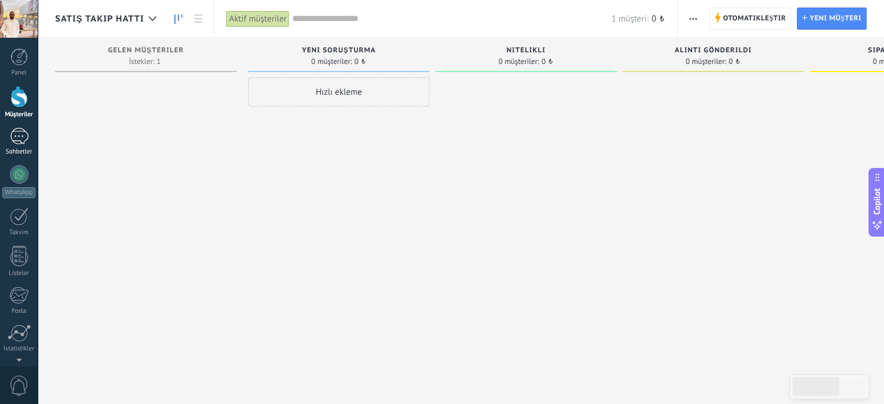
click at [16, 129] on div "1" at bounding box center [19, 136] width 19 height 17
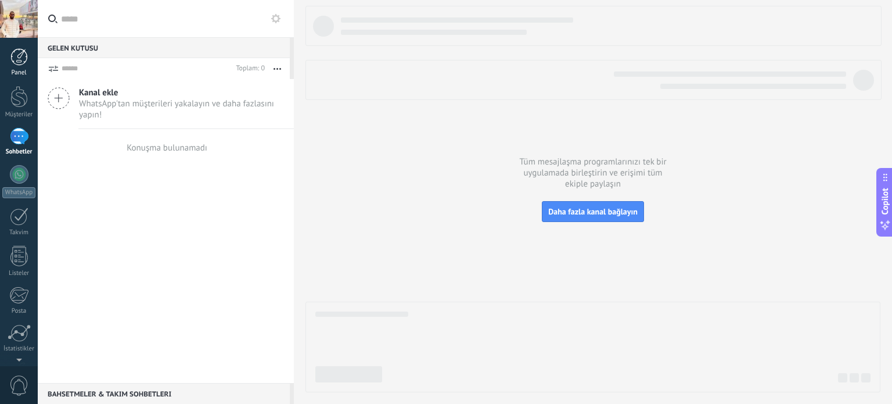
click at [16, 57] on div at bounding box center [18, 56] width 17 height 17
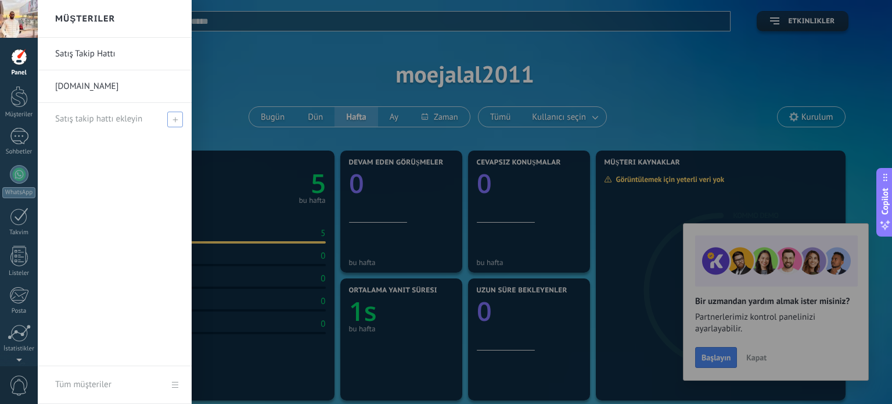
click at [79, 120] on span "Satış takip hattı ekleyin" at bounding box center [98, 118] width 87 height 11
click at [16, 101] on div at bounding box center [18, 96] width 17 height 21
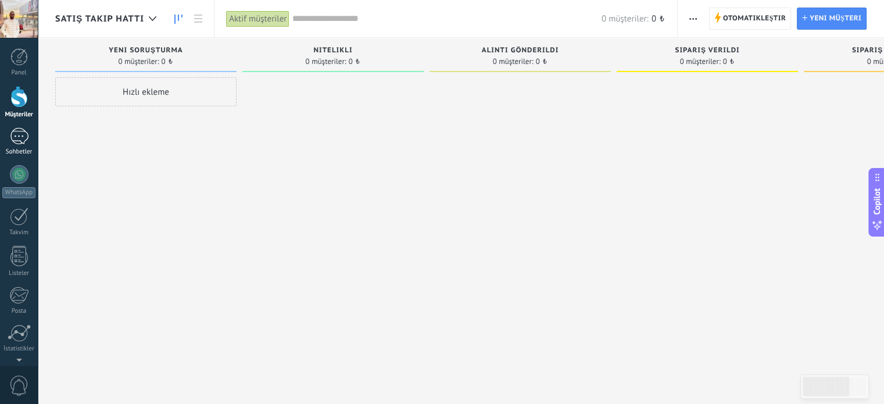
click at [18, 141] on div "1" at bounding box center [19, 136] width 19 height 17
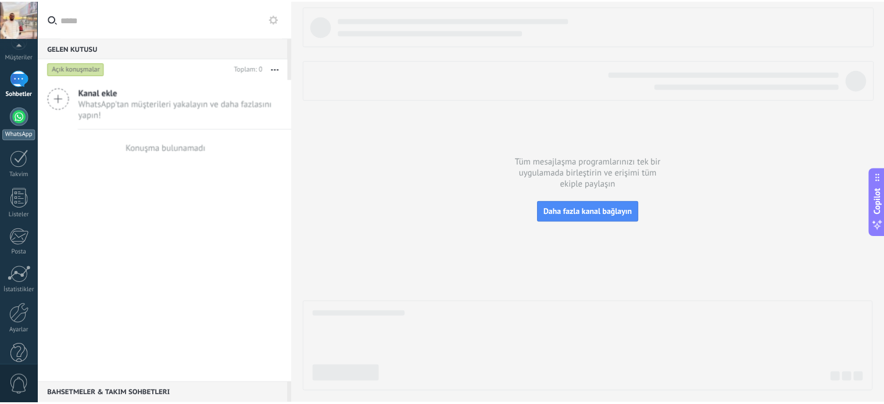
scroll to position [79, 0]
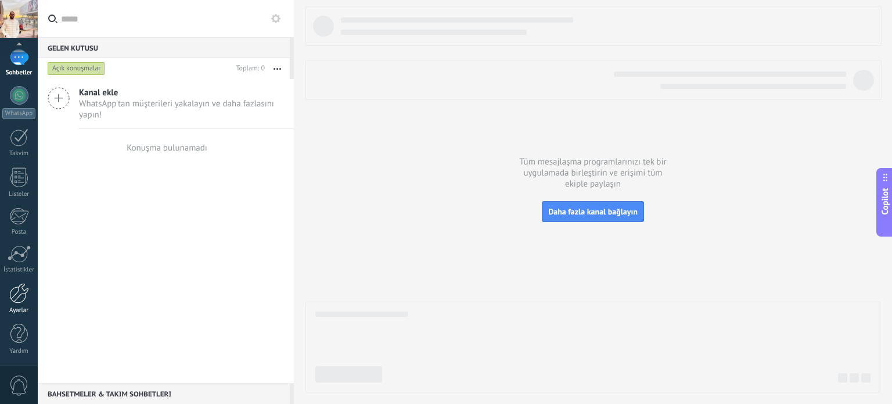
click at [12, 295] on div at bounding box center [19, 293] width 20 height 20
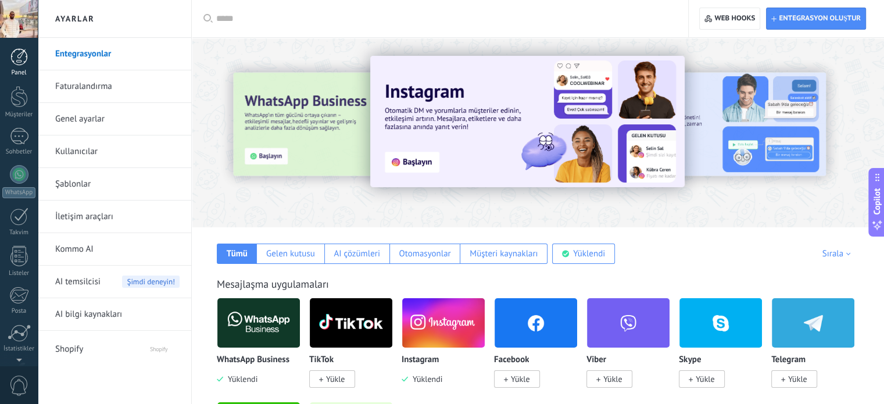
click at [22, 56] on div at bounding box center [18, 56] width 17 height 17
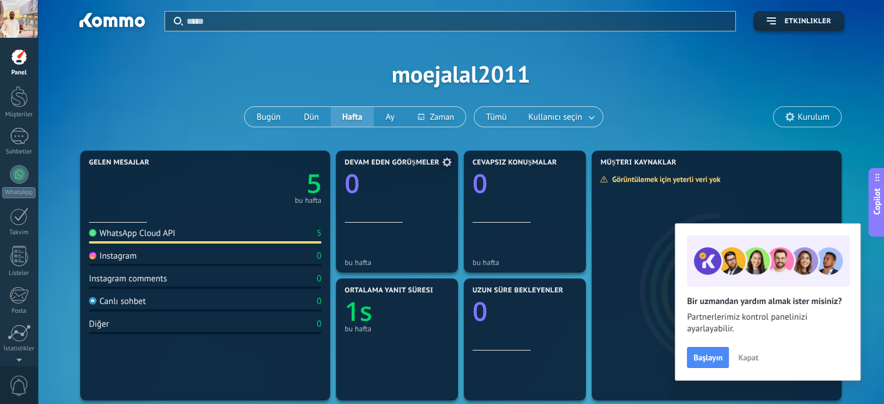
scroll to position [44, 0]
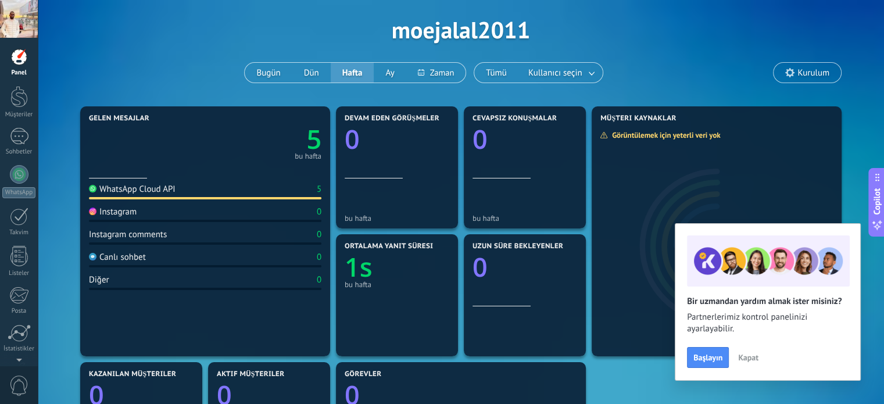
click at [747, 357] on span "Kapat" at bounding box center [748, 357] width 20 height 8
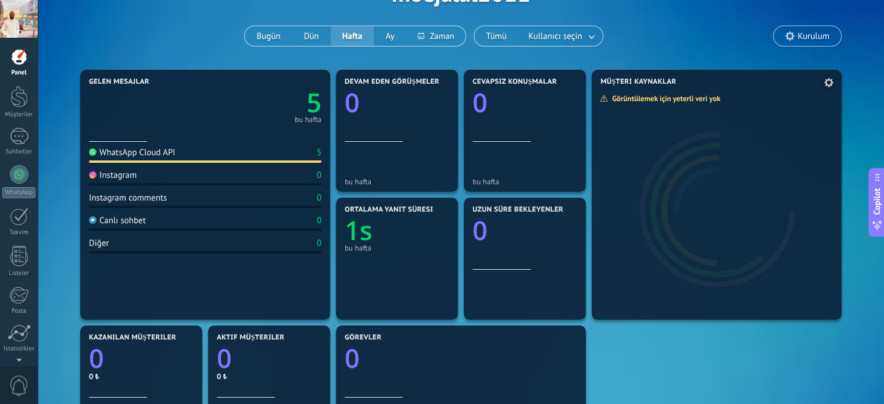
scroll to position [0, 0]
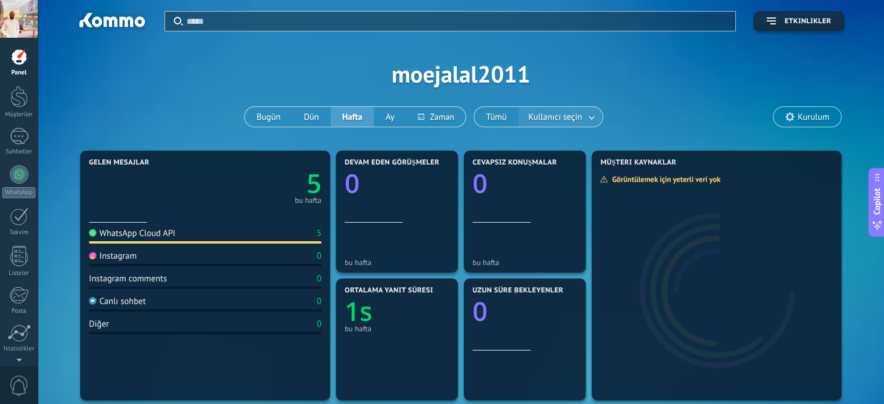
click at [560, 117] on span "Kullanıcı seçin" at bounding box center [555, 117] width 59 height 16
click at [560, 117] on span "Kullanıcı seçin" at bounding box center [555, 117] width 58 height 16
click at [586, 117] on link at bounding box center [591, 116] width 21 height 19
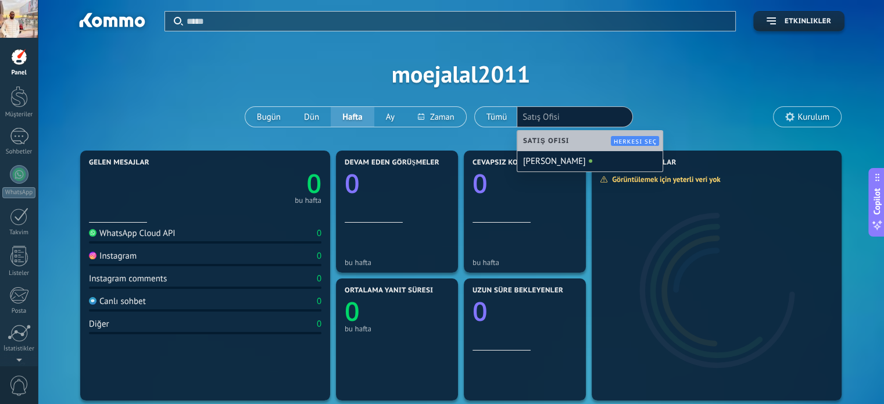
click at [650, 84] on div "Uygula Etkinlikler moejalal2011 Bugün Dün Hafta Ay Tümü Kullanıcı seçin Satış O…" at bounding box center [460, 74] width 811 height 148
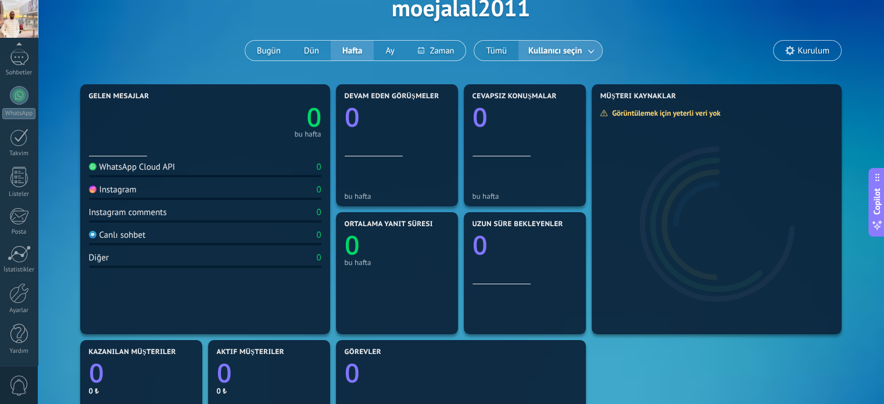
scroll to position [70, 0]
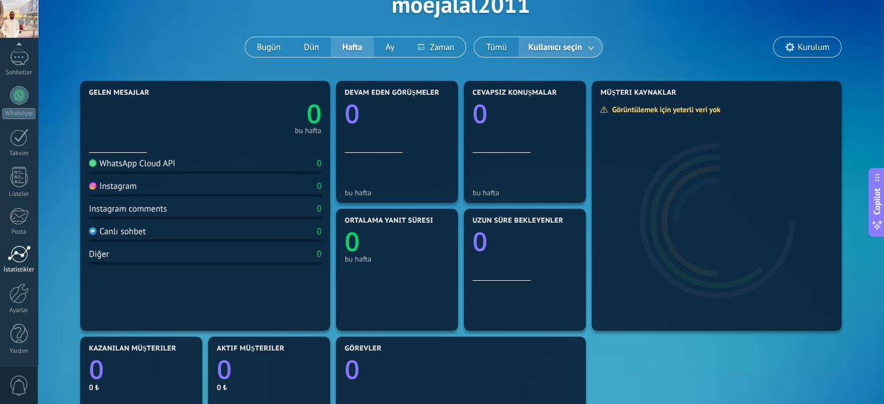
click at [16, 262] on link "İstatistikler" at bounding box center [19, 259] width 38 height 28
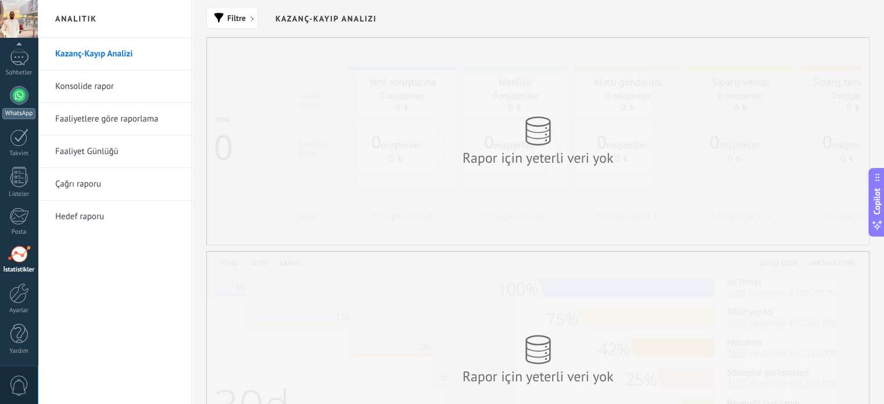
click at [19, 100] on div at bounding box center [19, 95] width 19 height 19
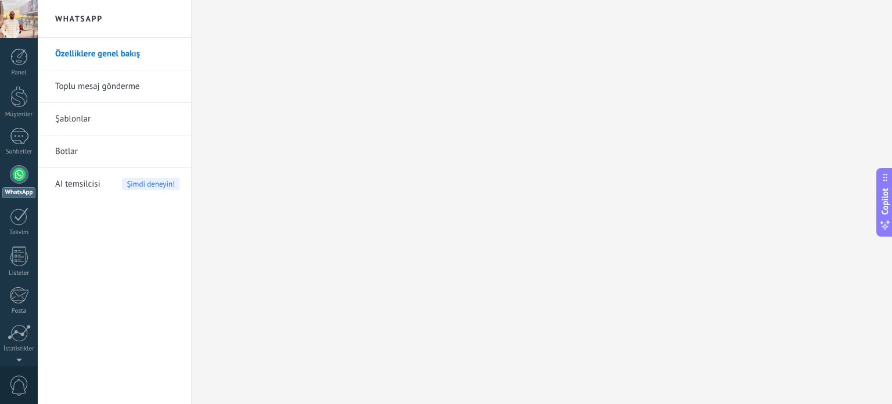
click at [79, 185] on span "AI temsilcisi" at bounding box center [77, 184] width 45 height 33
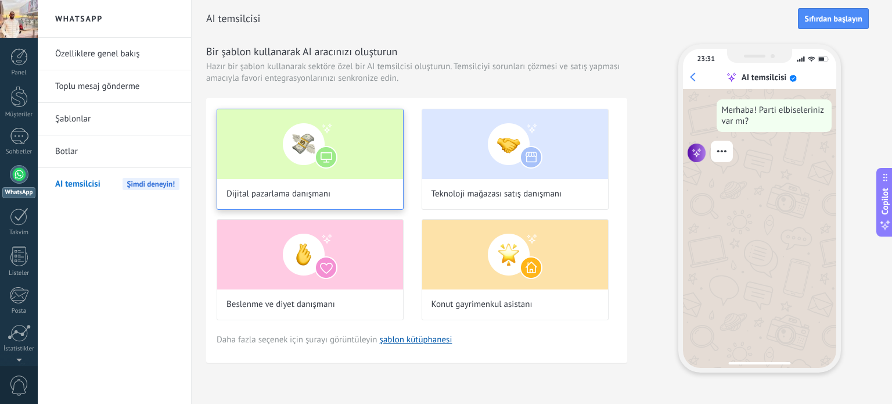
click at [332, 158] on img at bounding box center [310, 144] width 186 height 70
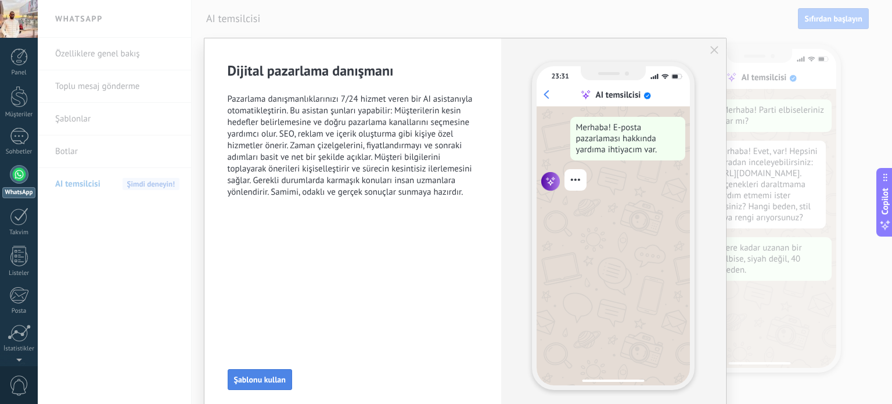
click at [259, 383] on span "Şablonu kullan" at bounding box center [260, 379] width 52 height 8
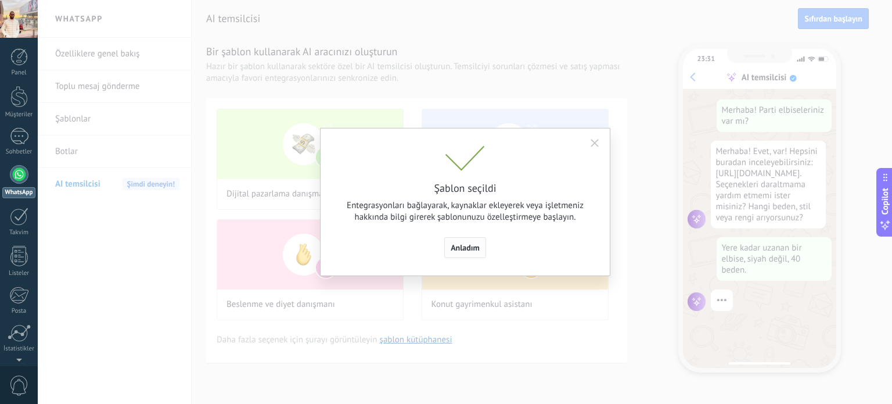
click at [463, 248] on span "Anladım" at bounding box center [465, 247] width 29 height 8
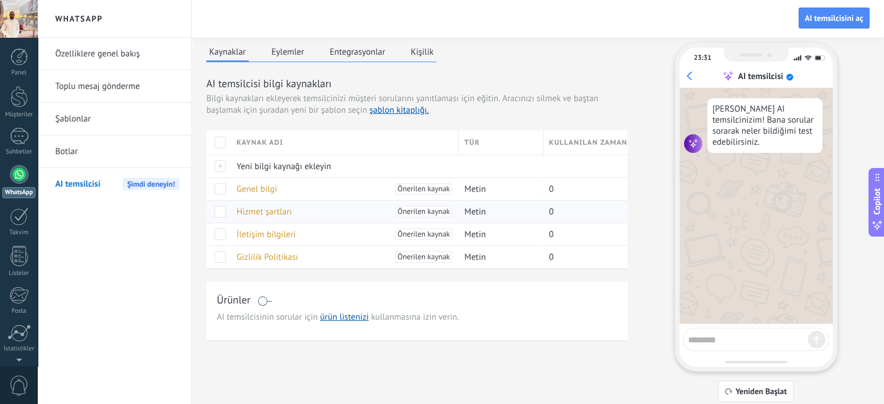
scroll to position [11, 0]
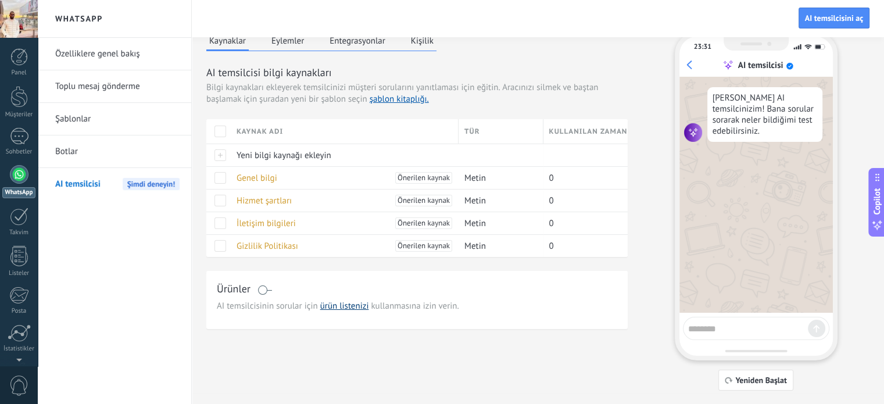
click at [342, 309] on link "ürün listenizi" at bounding box center [344, 305] width 49 height 11
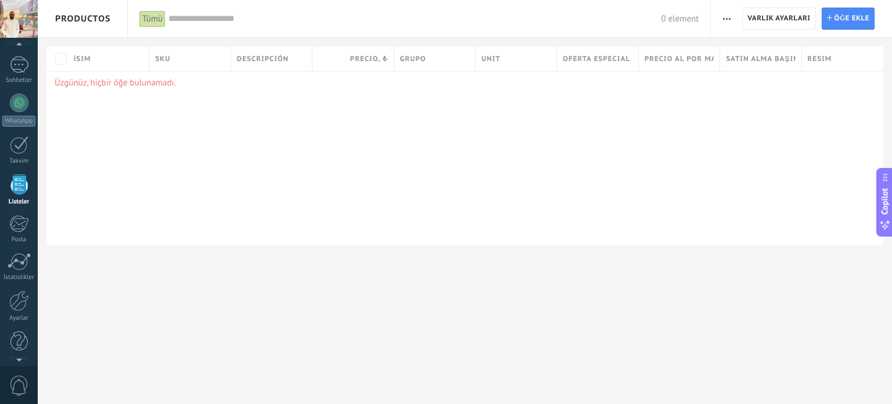
scroll to position [60, 0]
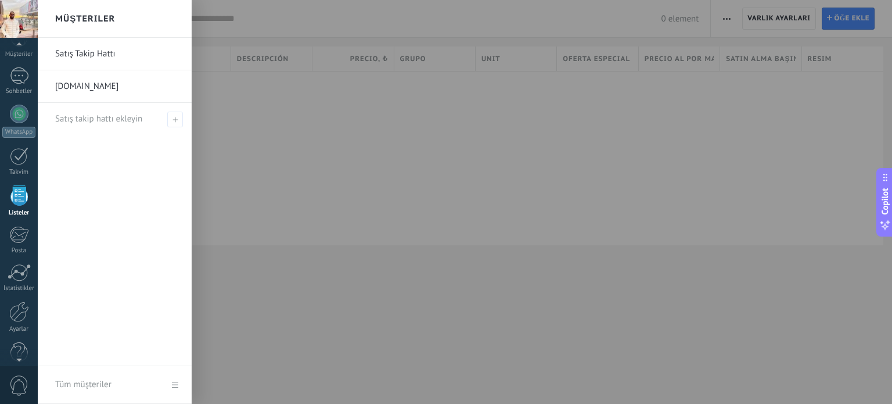
click at [137, 85] on link "[DOMAIN_NAME]" at bounding box center [117, 86] width 125 height 33
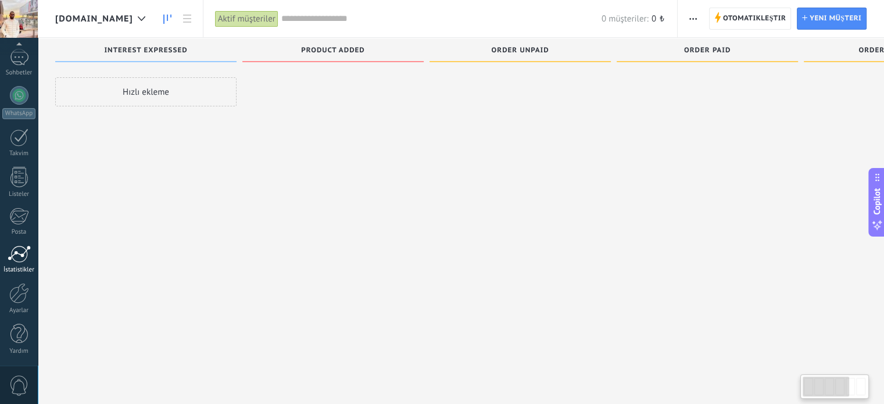
scroll to position [20, 0]
click at [21, 291] on div at bounding box center [19, 293] width 20 height 20
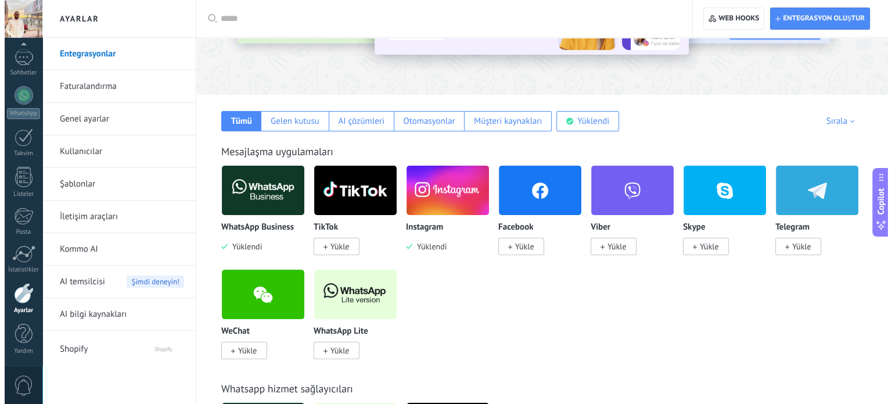
scroll to position [135, 0]
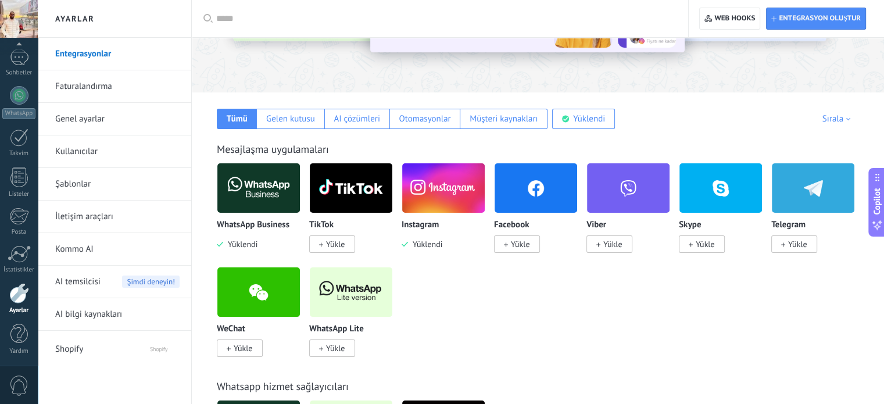
click at [250, 239] on span "Yüklendi" at bounding box center [240, 244] width 34 height 10
click at [264, 194] on img at bounding box center [258, 188] width 82 height 56
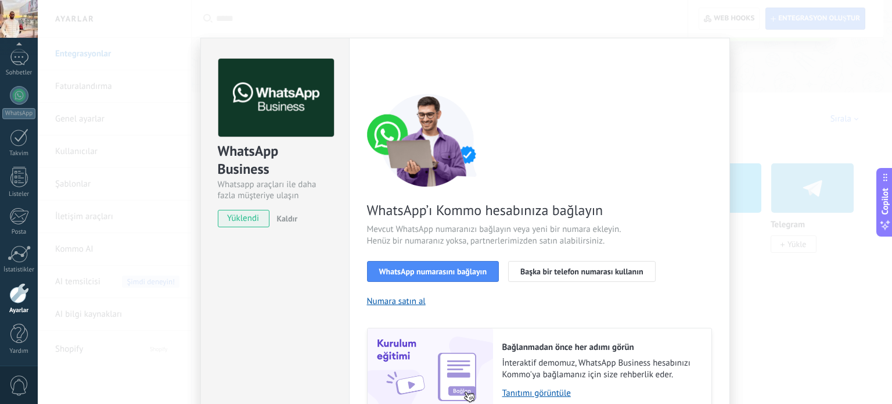
click at [284, 216] on span "Kaldır" at bounding box center [287, 218] width 21 height 10
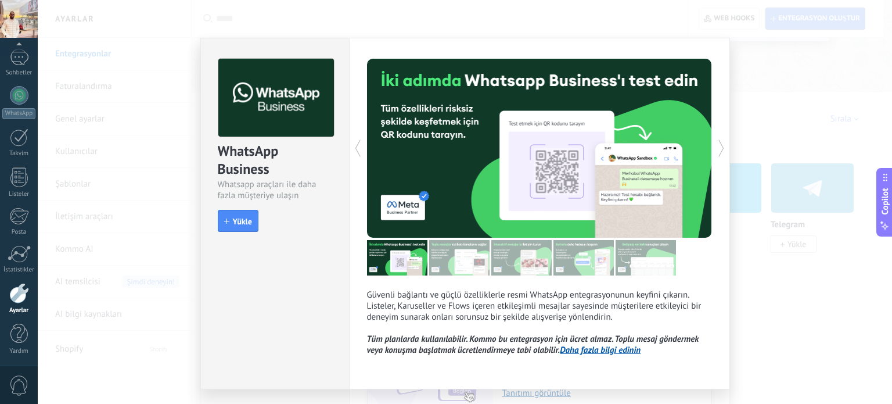
click at [177, 139] on div "WhatsApp Business Whatsapp araçları ile daha fazla müşteriye ulaşın install Yük…" at bounding box center [465, 202] width 855 height 404
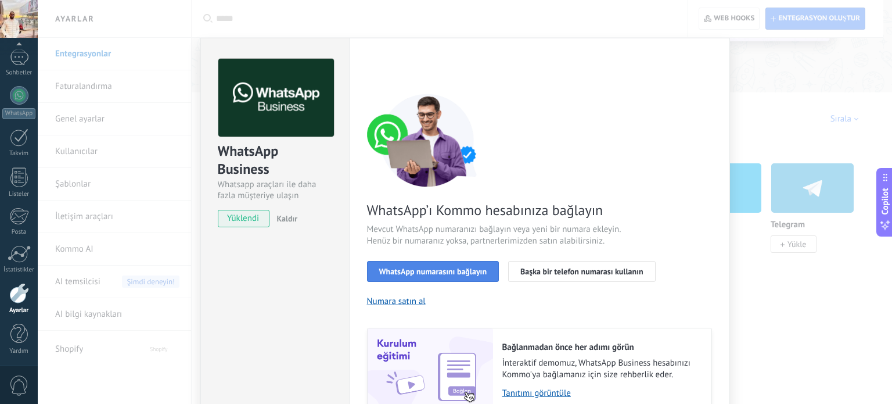
click at [443, 272] on span "WhatsApp numarasını bağlayın" at bounding box center [433, 271] width 108 height 8
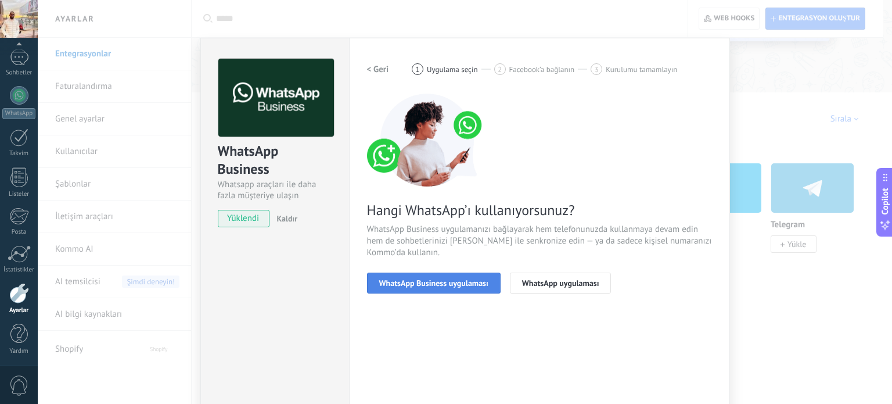
click at [450, 281] on span "WhatsApp Business uygulaması" at bounding box center [433, 283] width 109 height 8
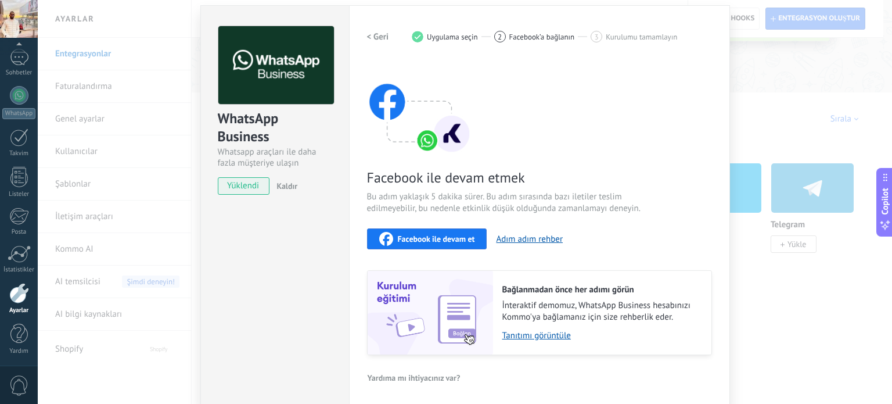
scroll to position [34, 0]
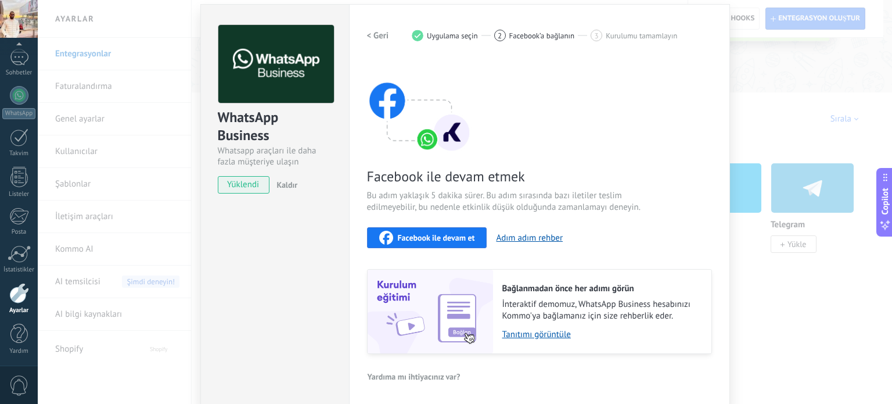
click at [440, 239] on span "Facebook ile devam et" at bounding box center [436, 238] width 77 height 8
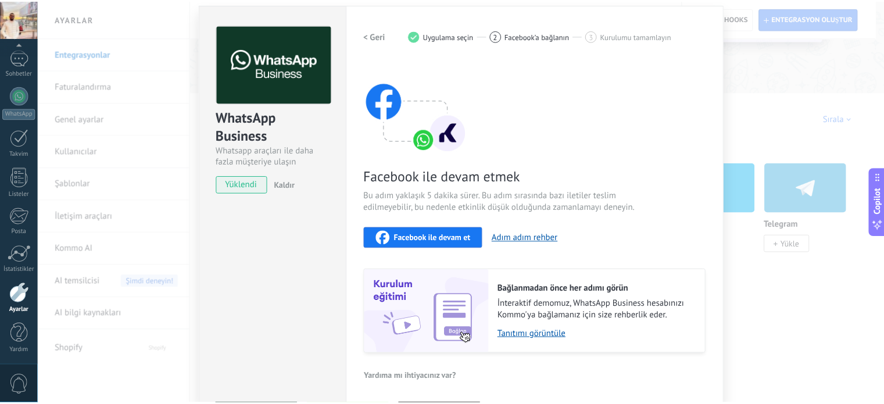
scroll to position [0, 0]
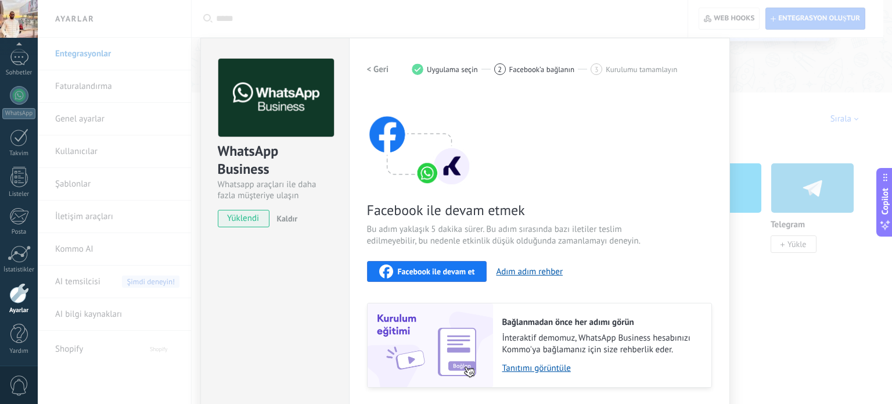
click at [140, 175] on div "WhatsApp Business Whatsapp araçları ile daha fazla müşteriye ulaşın yüklendi Ka…" at bounding box center [465, 202] width 855 height 404
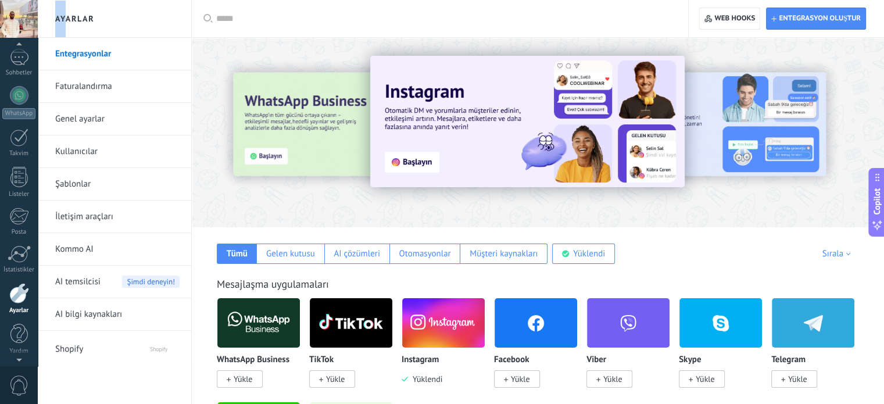
scroll to position [70, 0]
drag, startPoint x: 68, startPoint y: 20, endPoint x: 32, endPoint y: 102, distance: 89.5
click at [32, 102] on body ".abccls-1,.abccls-2{fill-rule:evenodd}.abccls-2{fill:#fff} .abfcls-1{fill:none}…" at bounding box center [442, 202] width 884 height 404
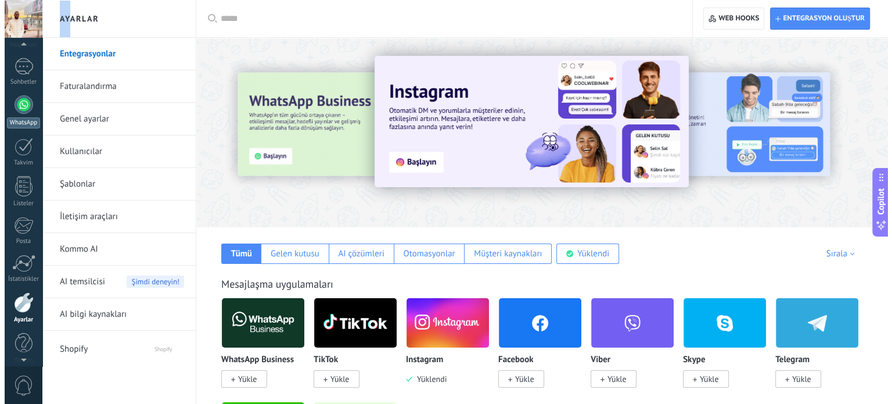
scroll to position [0, 0]
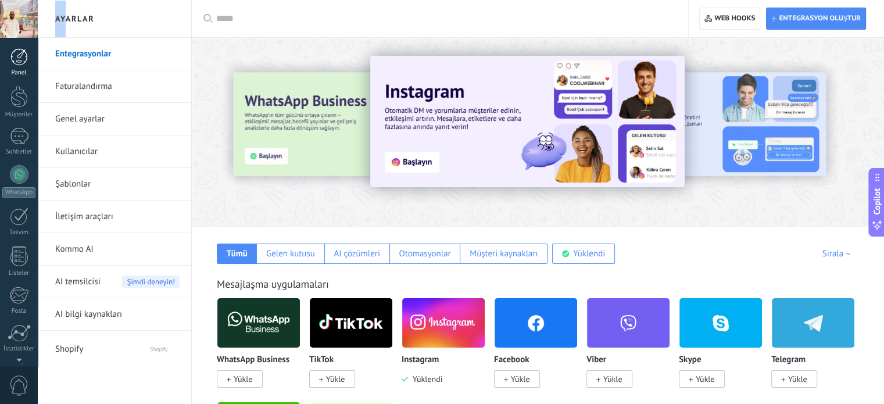
click at [15, 59] on div at bounding box center [18, 56] width 17 height 17
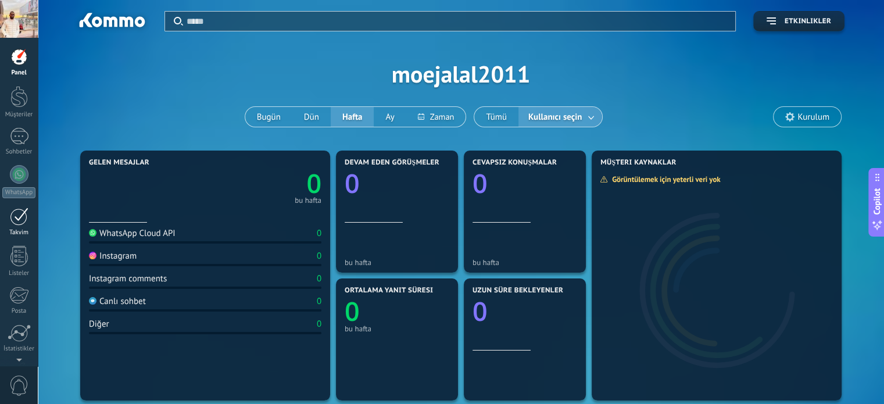
click at [16, 227] on link "Takvim" at bounding box center [19, 221] width 38 height 29
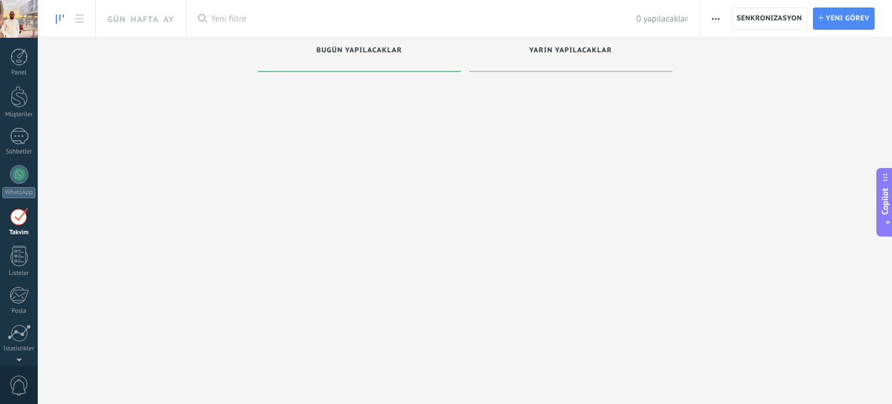
scroll to position [33, 0]
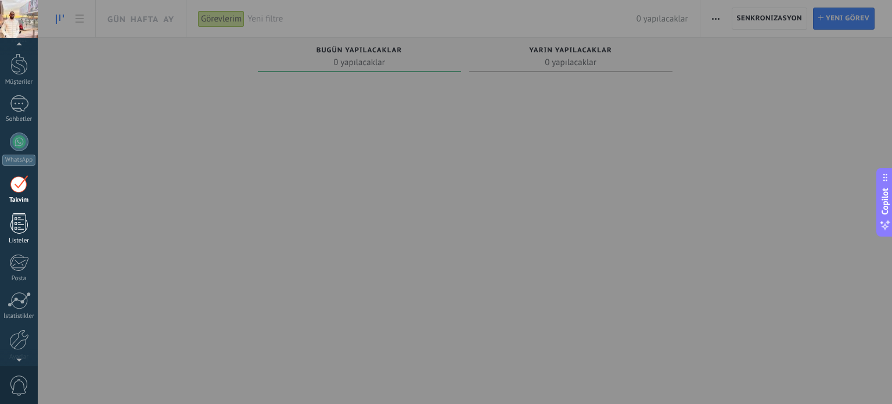
click at [16, 227] on div at bounding box center [18, 223] width 17 height 20
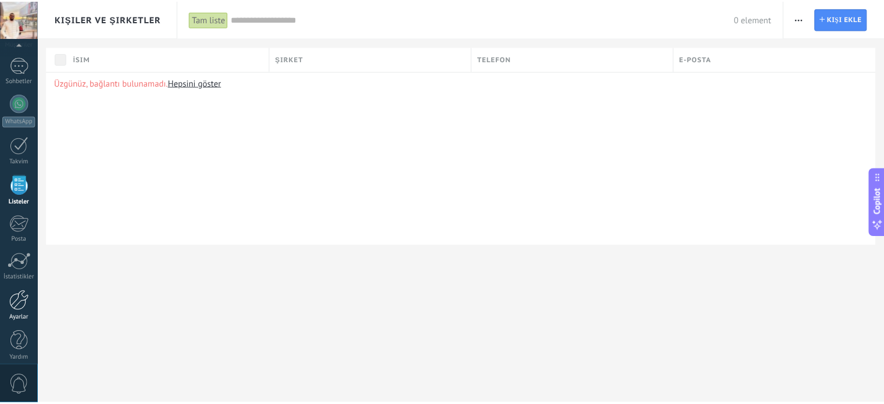
scroll to position [79, 0]
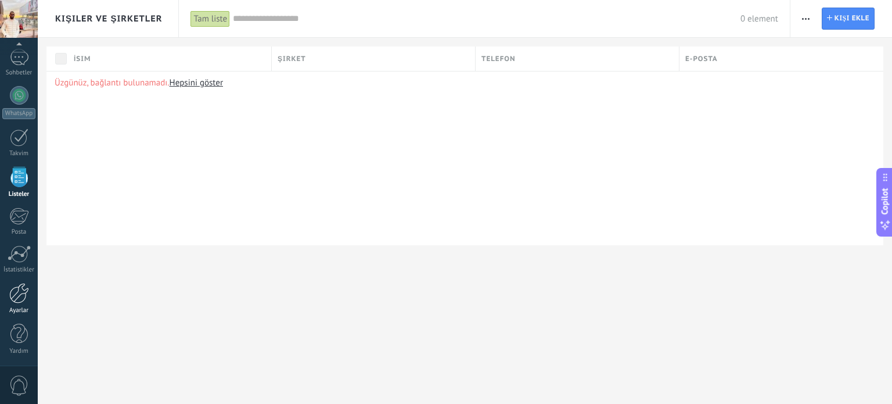
click at [17, 296] on div at bounding box center [19, 293] width 20 height 20
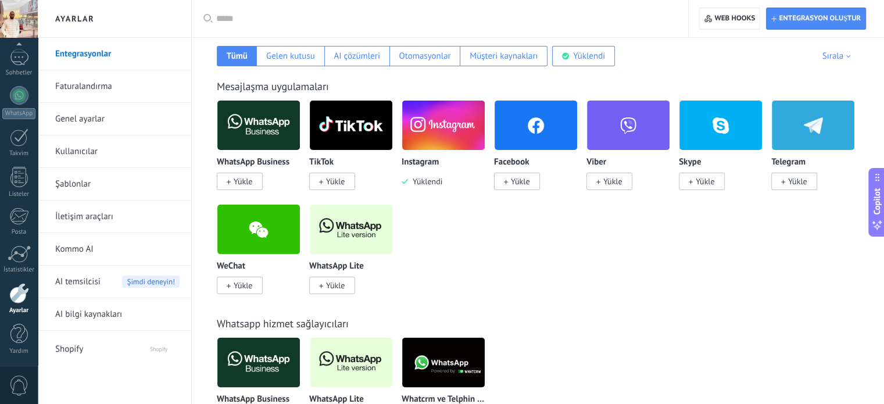
scroll to position [200, 0]
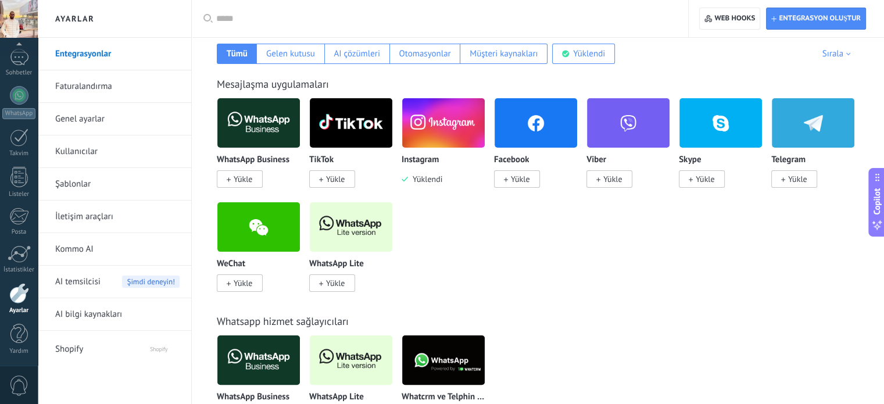
click at [78, 350] on span "Shopify" at bounding box center [90, 347] width 71 height 28
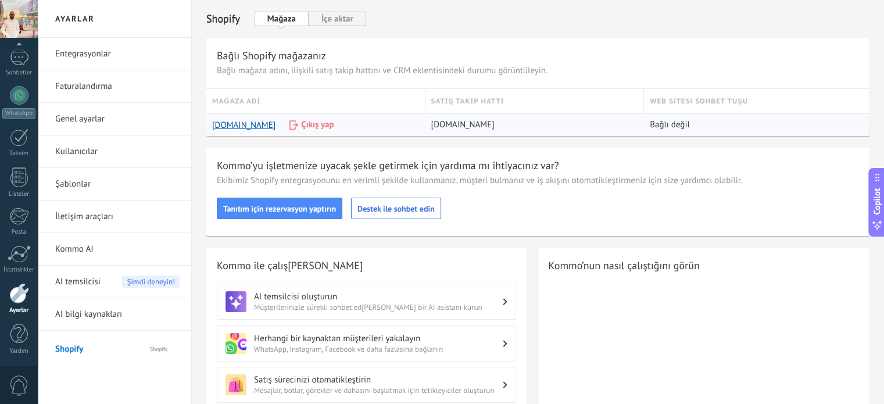
click at [329, 126] on p "Çıkış yap" at bounding box center [320, 125] width 38 height 8
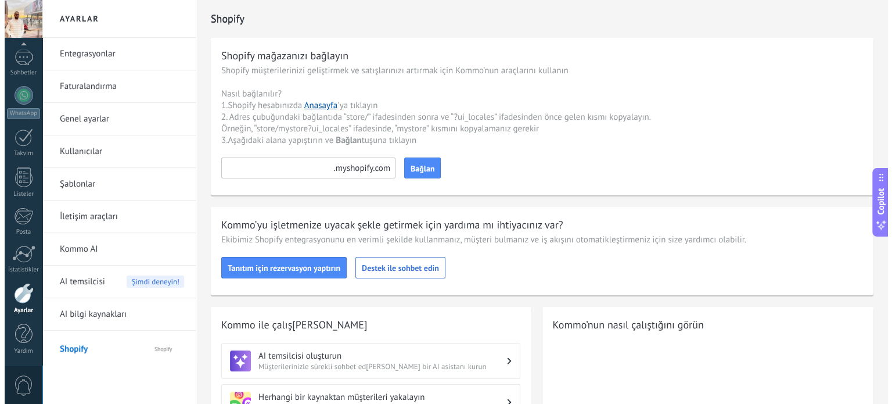
scroll to position [77, 0]
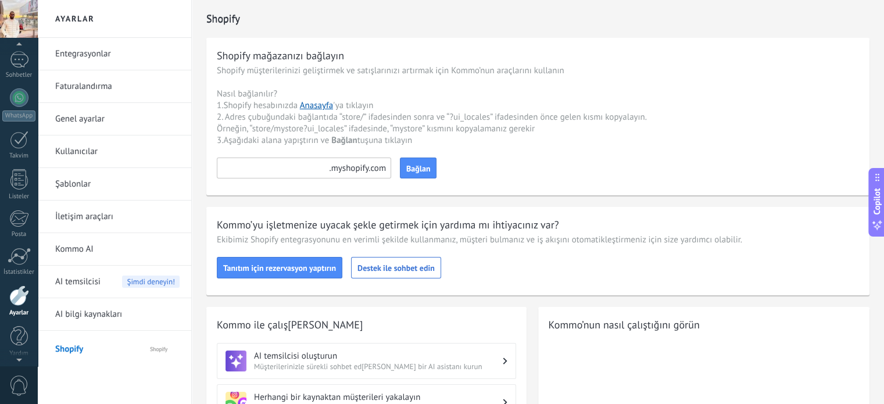
click at [21, 26] on div at bounding box center [19, 19] width 38 height 38
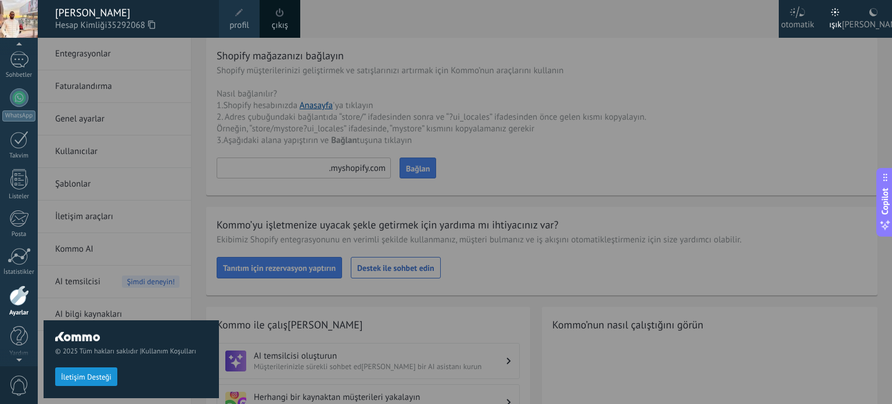
scroll to position [79, 0]
click at [143, 270] on div "© 2025 Tüm hakları saklıdır | Kullanım Koşulları İletişim Desteği" at bounding box center [131, 221] width 175 height 366
click at [877, 21] on div "[PERSON_NAME]" at bounding box center [873, 23] width 63 height 30
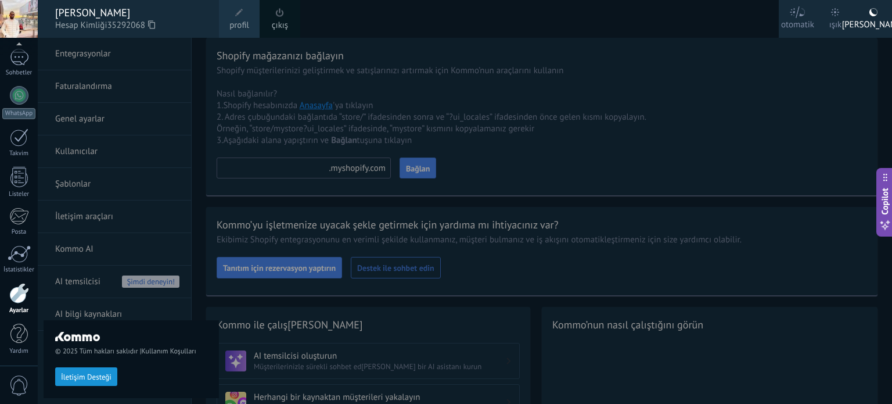
click at [419, 31] on div at bounding box center [484, 202] width 892 height 404
click at [25, 340] on div at bounding box center [18, 334] width 17 height 20
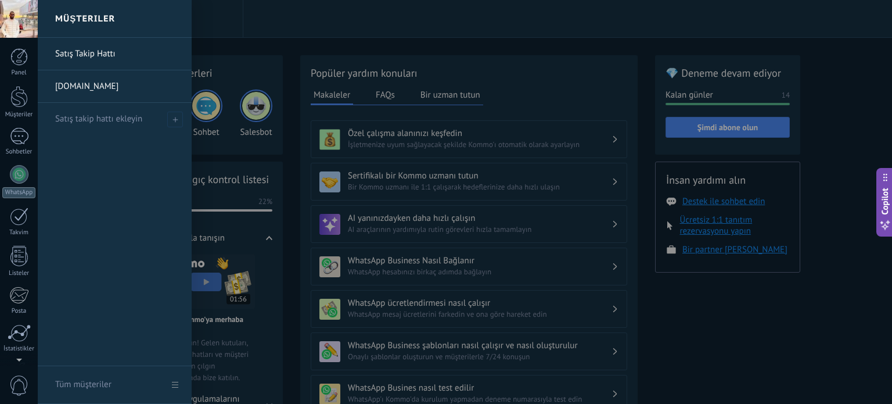
click at [101, 85] on link "[DOMAIN_NAME]" at bounding box center [117, 86] width 125 height 33
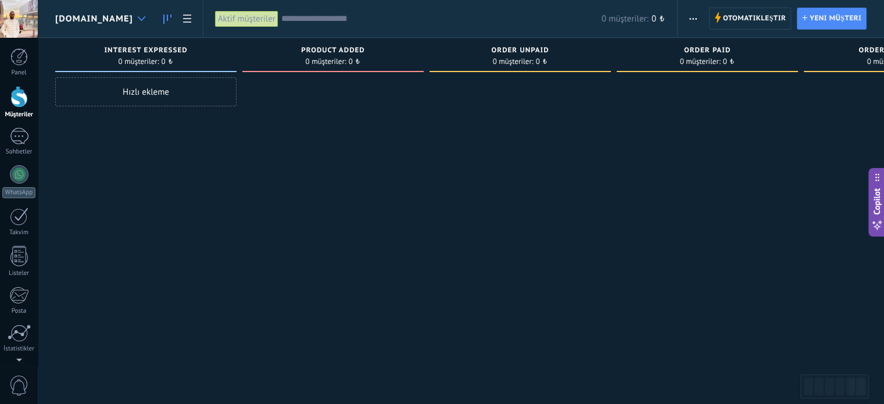
click at [151, 16] on div at bounding box center [141, 19] width 19 height 23
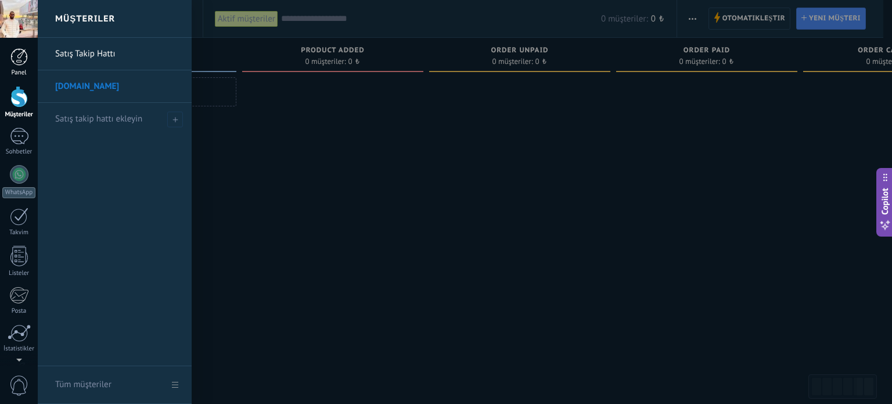
click at [19, 56] on div at bounding box center [18, 56] width 17 height 17
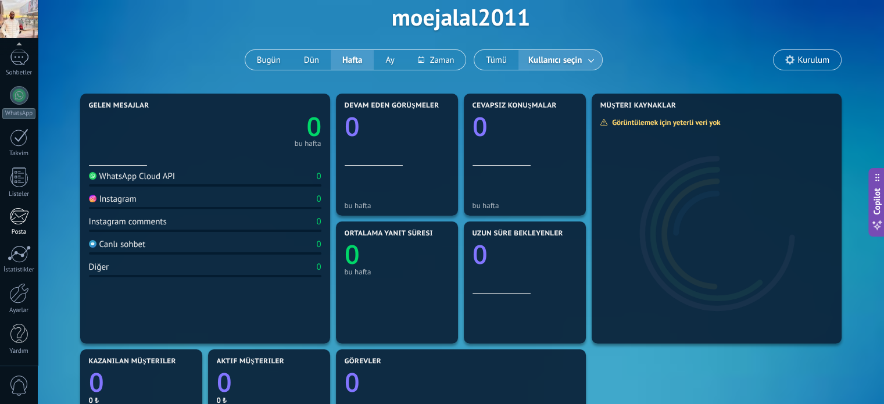
scroll to position [58, 0]
click at [20, 293] on div at bounding box center [19, 293] width 20 height 20
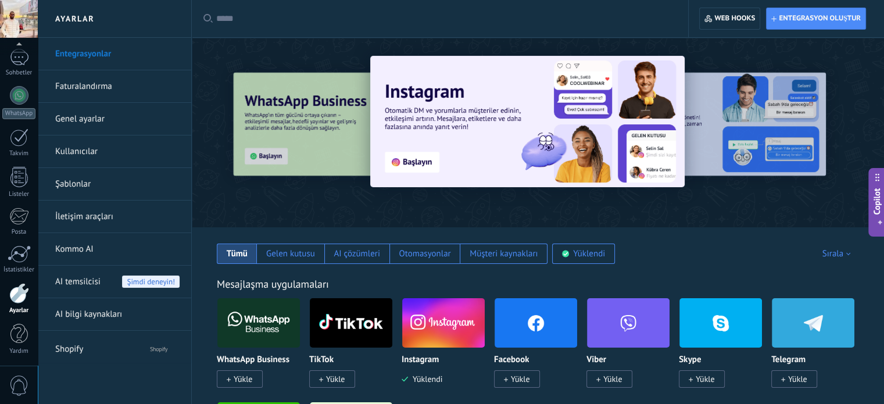
click at [435, 314] on img at bounding box center [443, 323] width 82 height 56
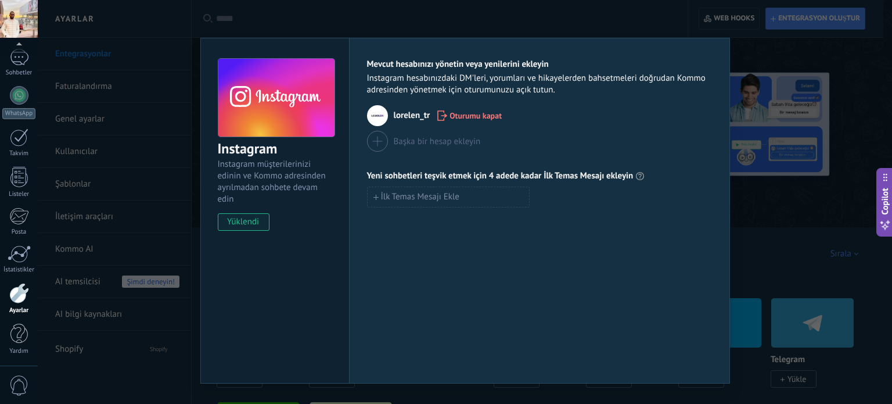
click at [459, 116] on span "Oturumu kapat" at bounding box center [476, 116] width 52 height 8
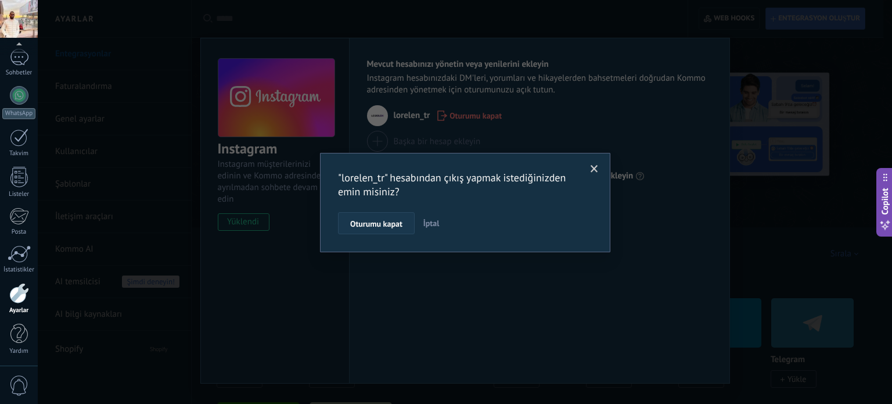
click at [375, 223] on span "Oturumu kapat" at bounding box center [376, 224] width 52 height 8
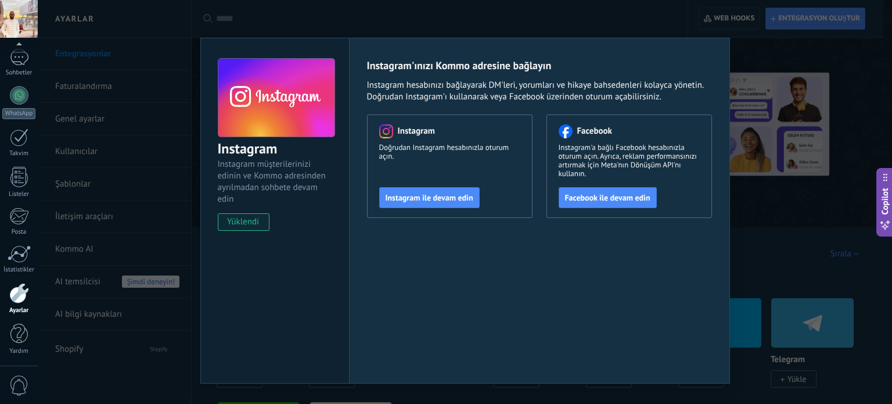
click at [575, 6] on div "Instagram Instagram müşterilerinizi edinin ve Kommo adresinden ayrılmadan sohbe…" at bounding box center [465, 202] width 855 height 404
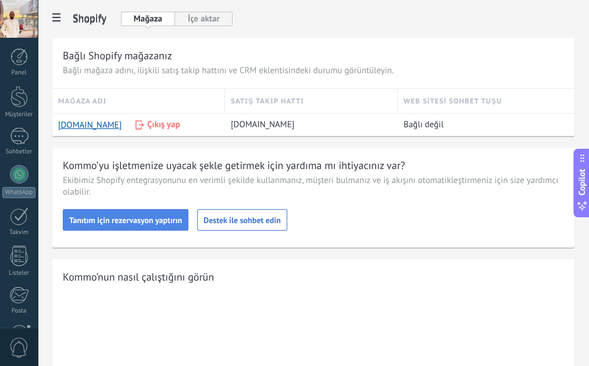
click at [154, 220] on span "Tanıtım için rezervasyon yaptırın" at bounding box center [125, 220] width 113 height 8
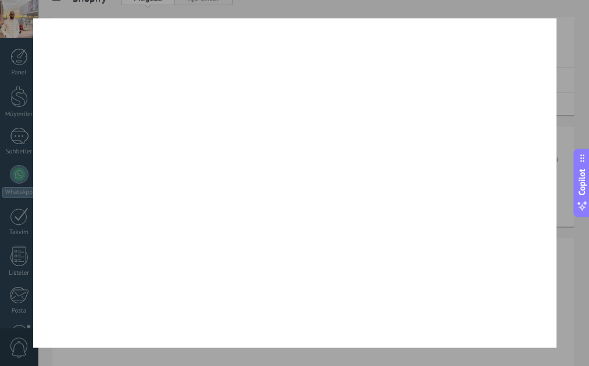
scroll to position [21, 0]
click at [568, 20] on button "Close modal" at bounding box center [568, 20] width 11 height 11
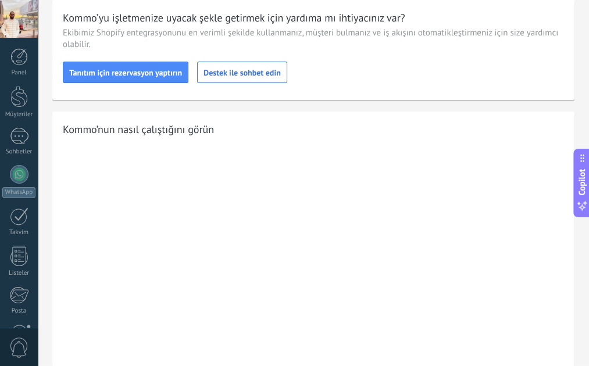
scroll to position [0, 0]
